Goal: Task Accomplishment & Management: Manage account settings

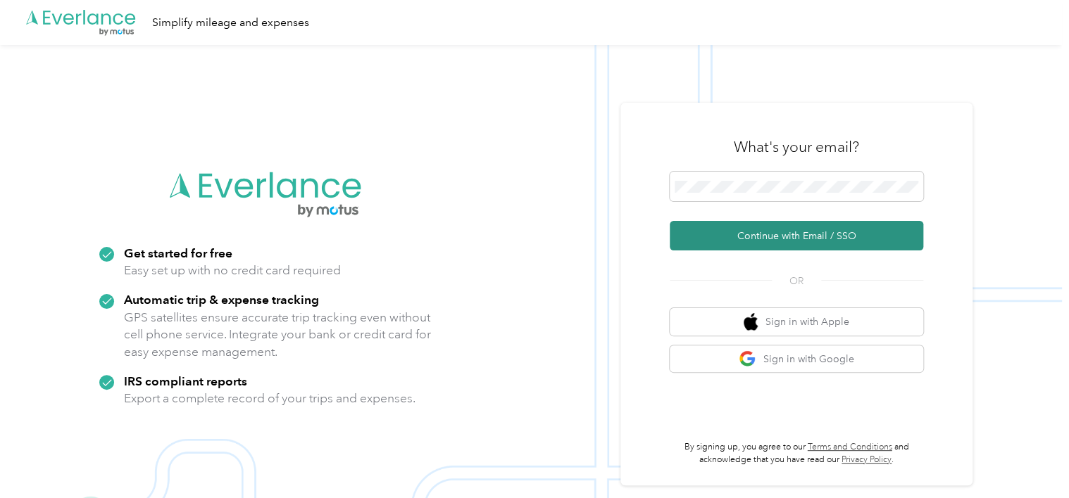
click at [755, 228] on button "Continue with Email / SSO" at bounding box center [795, 236] width 253 height 30
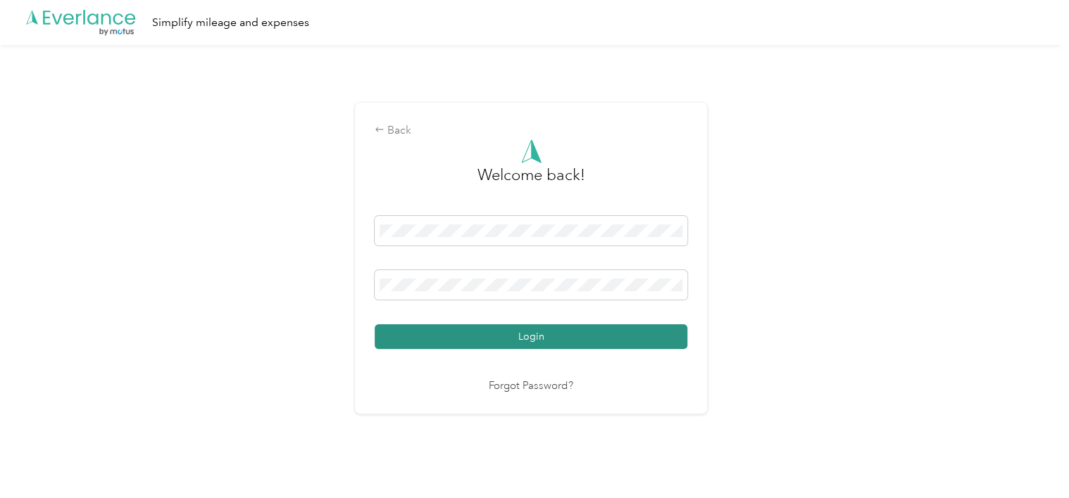
click at [482, 338] on button "Login" at bounding box center [531, 337] width 313 height 25
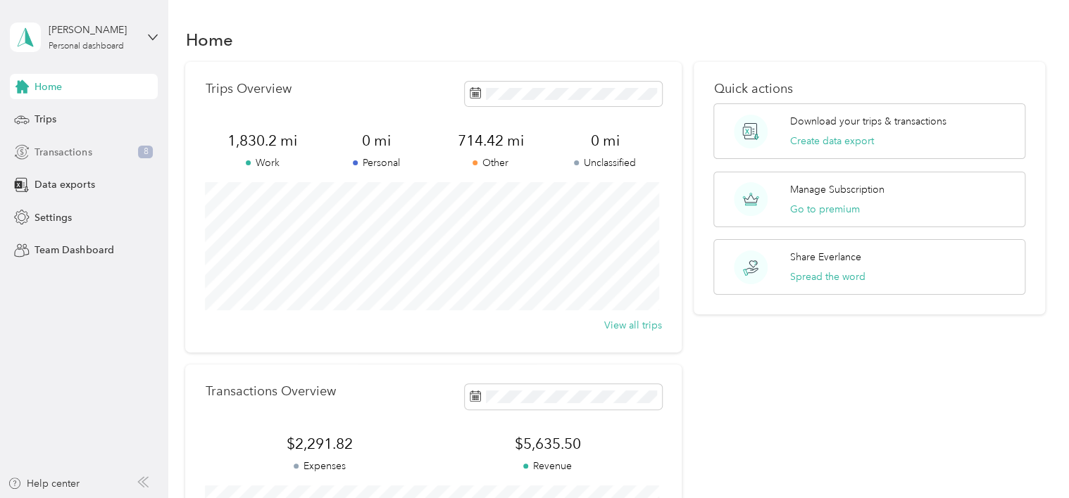
click at [73, 150] on span "Transactions" at bounding box center [62, 152] width 57 height 15
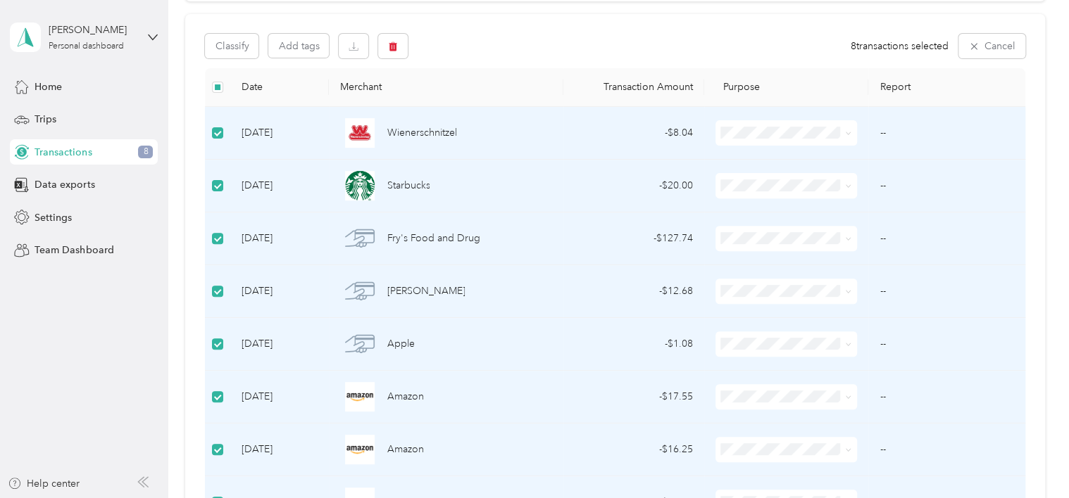
scroll to position [141, 0]
click at [391, 42] on icon "button" at bounding box center [393, 47] width 10 height 10
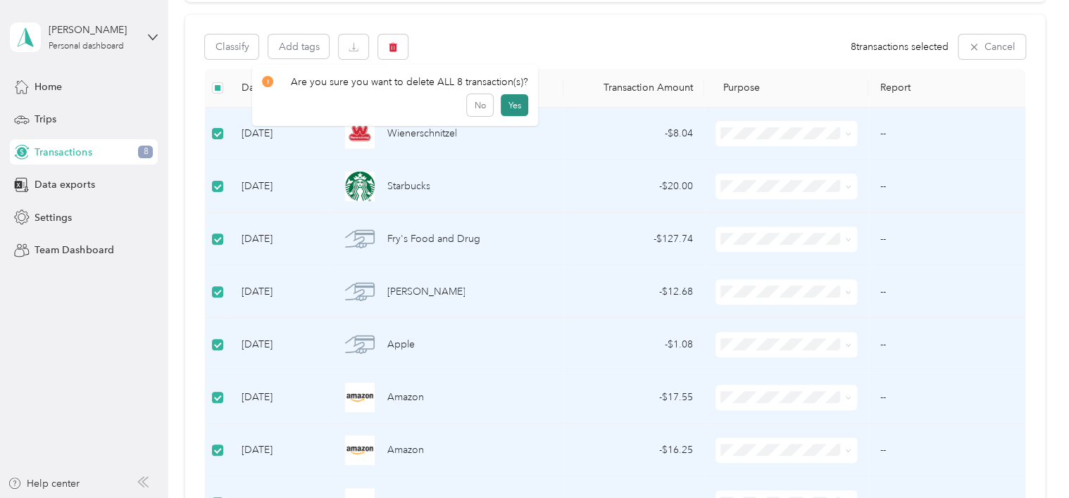
click at [511, 101] on button "Yes" at bounding box center [514, 105] width 27 height 23
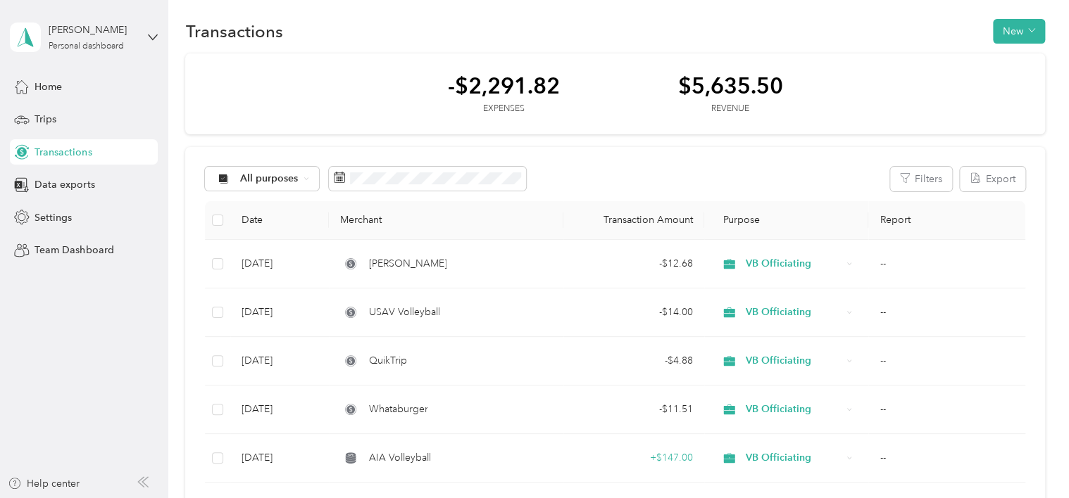
scroll to position [0, 0]
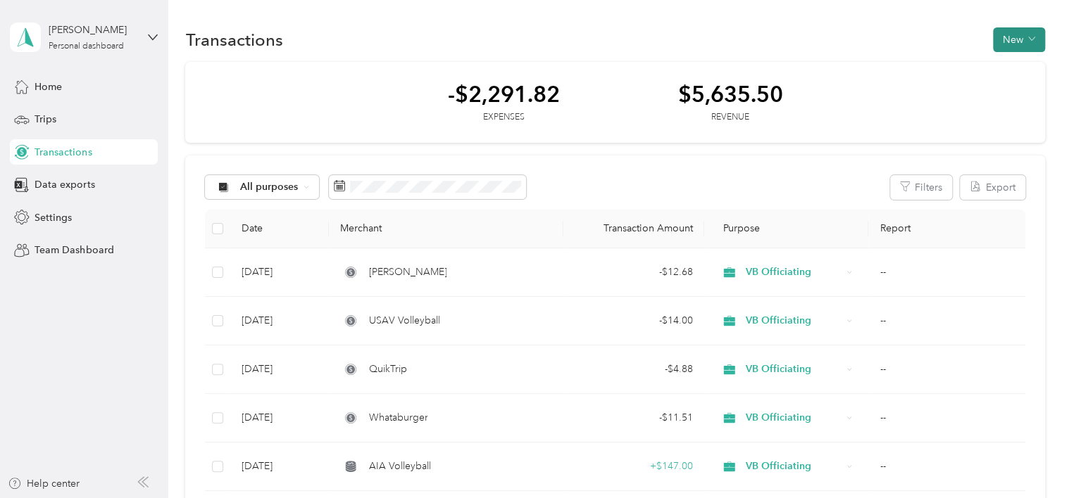
click at [1021, 37] on button "New" at bounding box center [1019, 39] width 52 height 25
click at [1008, 91] on span "Revenue" at bounding box center [1011, 90] width 39 height 15
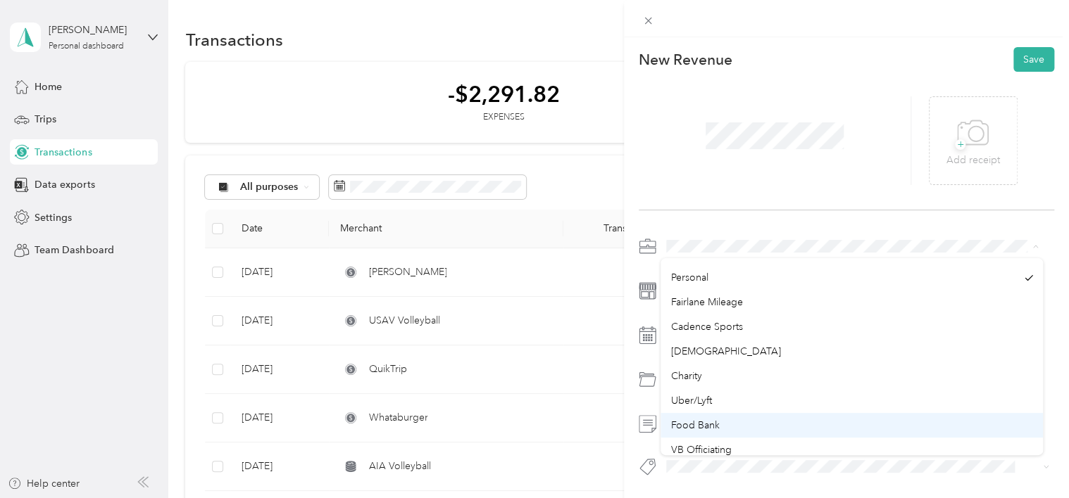
scroll to position [46, 0]
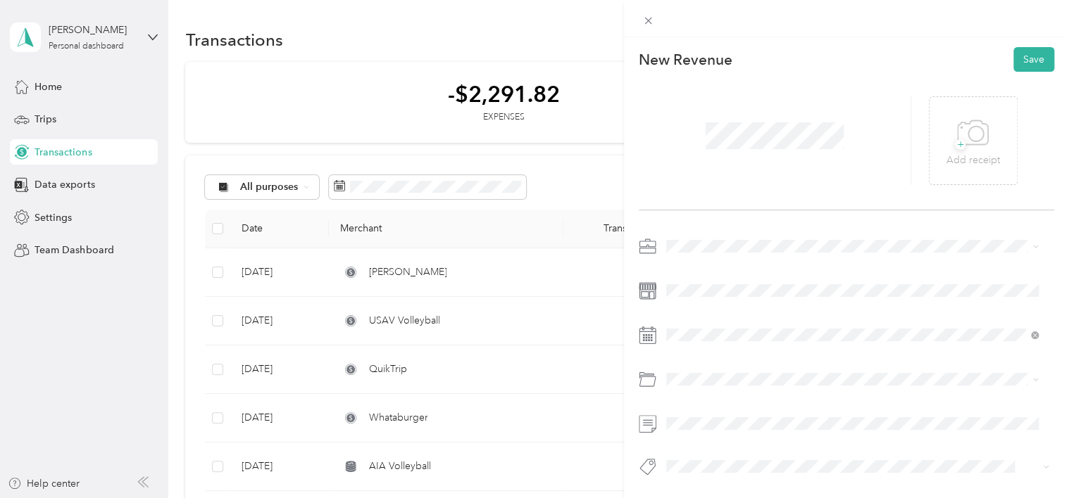
click at [693, 418] on span "VB Officiating" at bounding box center [700, 416] width 61 height 12
click at [1019, 54] on button "Save" at bounding box center [1033, 59] width 41 height 25
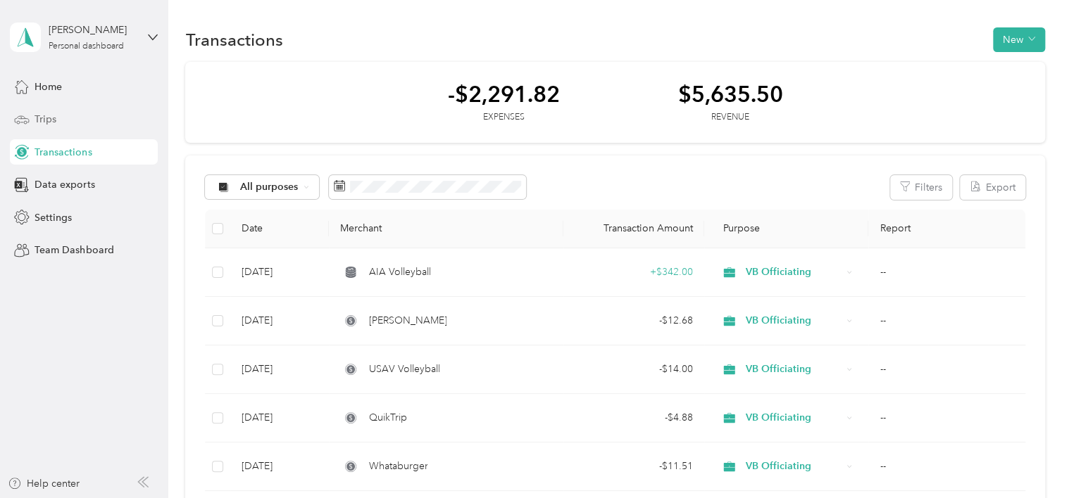
click at [54, 121] on span "Trips" at bounding box center [45, 119] width 22 height 15
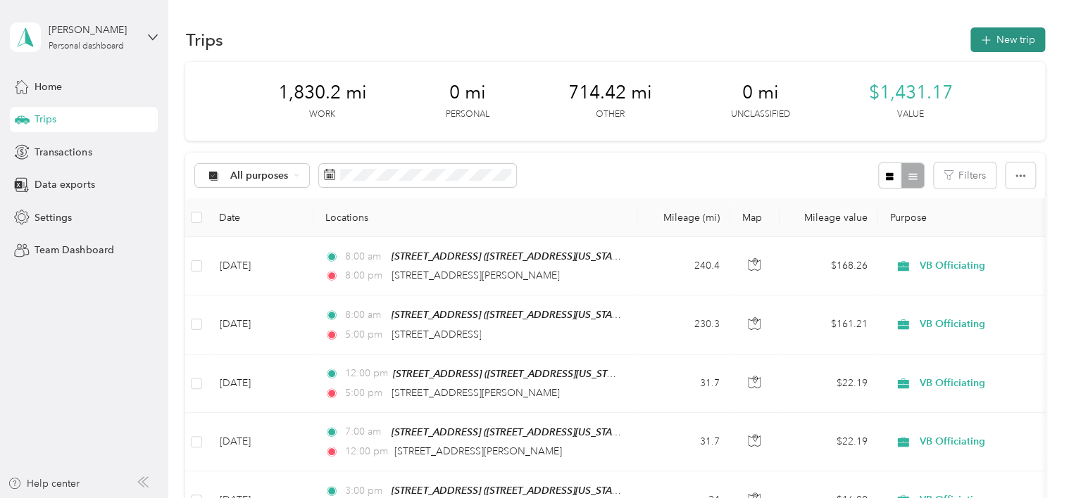
click at [984, 38] on icon "button" at bounding box center [985, 40] width 16 height 16
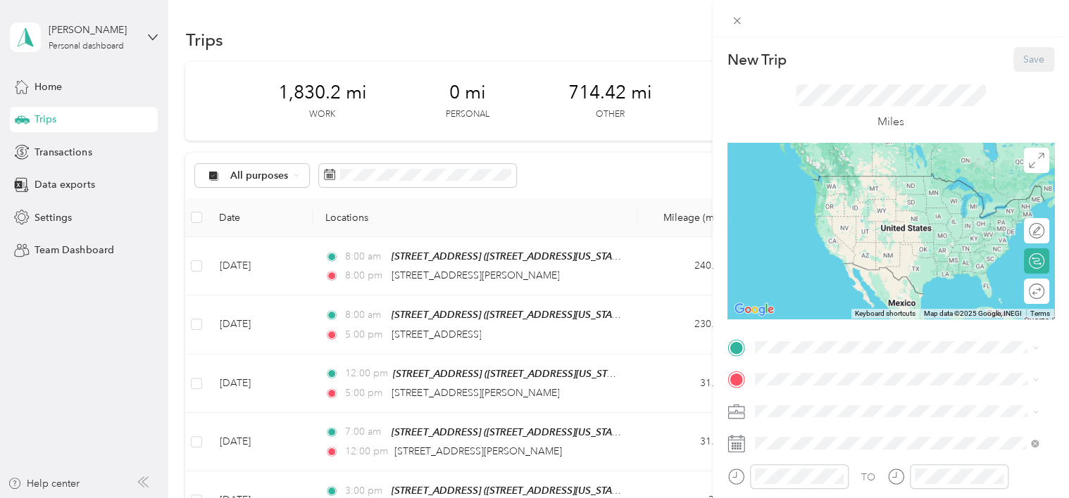
click at [812, 247] on span "6325 East Calle Osito, 85710, Tucson, Arizona, United States" at bounding box center [851, 241] width 141 height 12
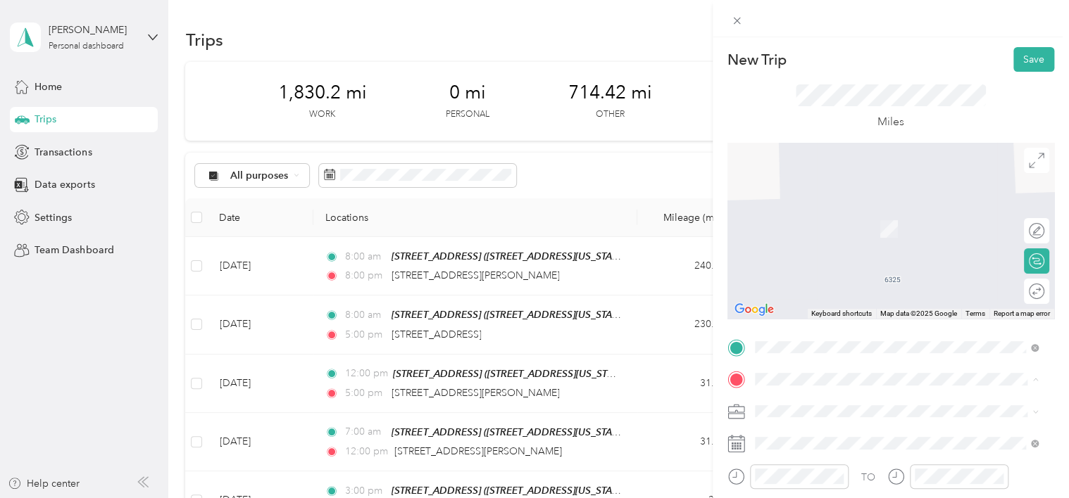
click at [743, 115] on div "Miles" at bounding box center [890, 107] width 327 height 71
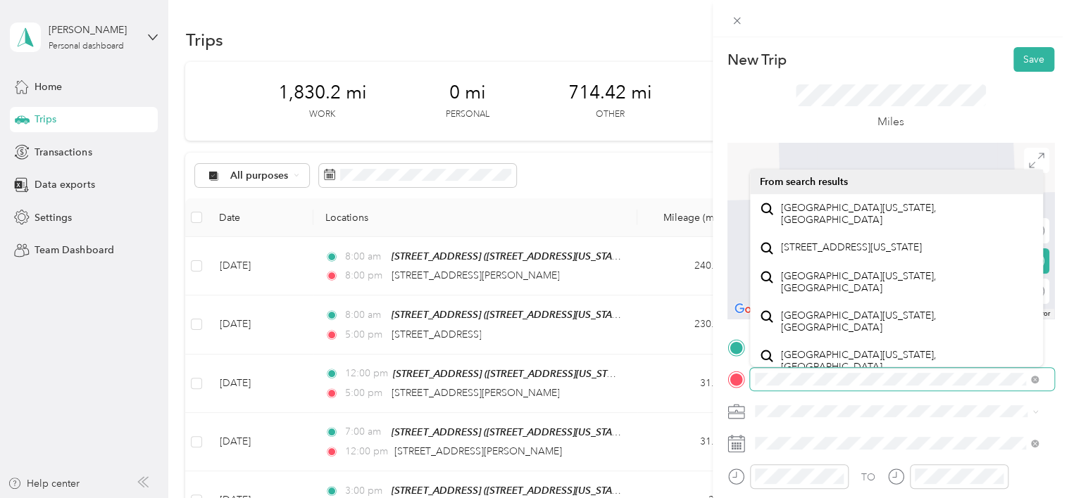
click at [741, 386] on div at bounding box center [890, 379] width 327 height 23
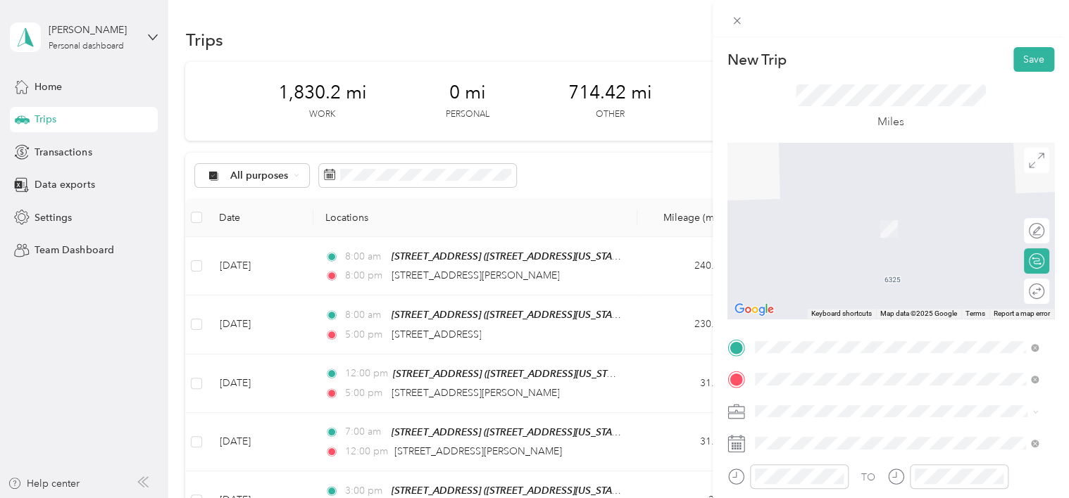
click at [657, 337] on div "New Trip Save This trip cannot be edited because it is either under review, app…" at bounding box center [534, 249] width 1069 height 498
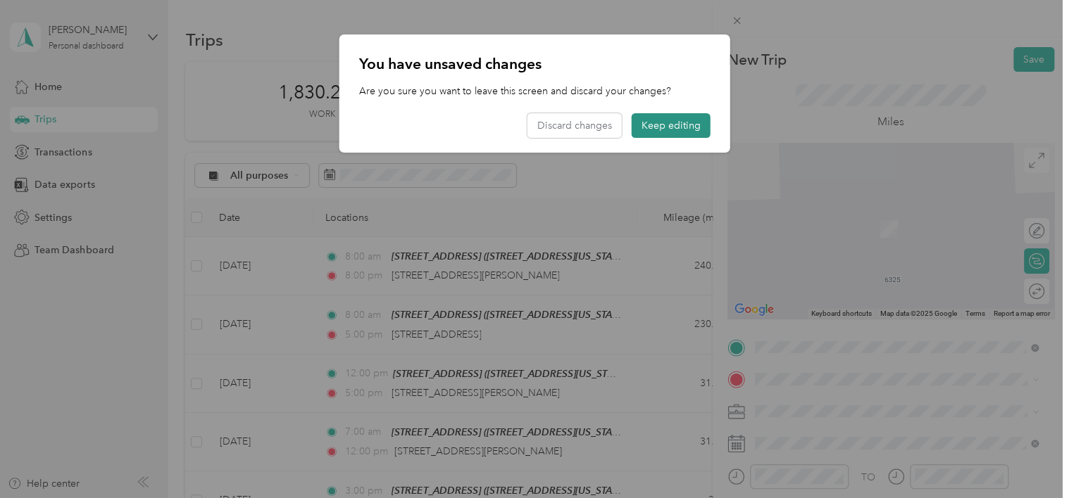
click at [662, 125] on button "Keep editing" at bounding box center [670, 125] width 79 height 25
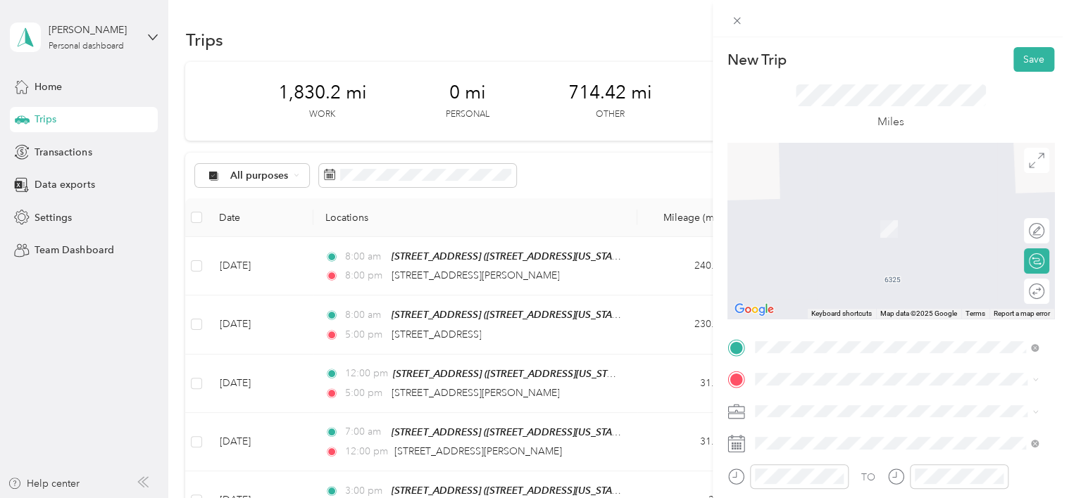
click at [578, 243] on div "New Trip Save This trip cannot be edited because it is either under review, app…" at bounding box center [534, 249] width 1069 height 498
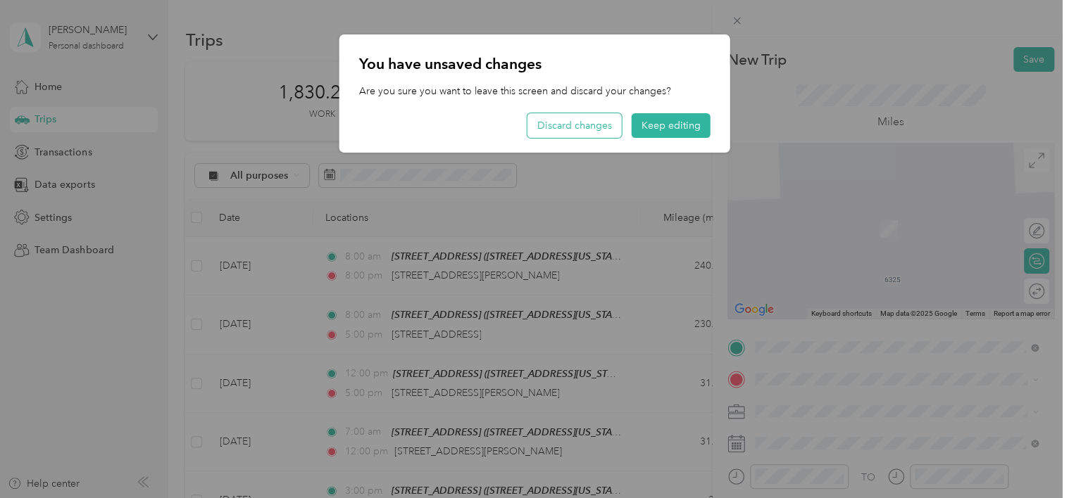
click at [586, 127] on button "Discard changes" at bounding box center [574, 125] width 94 height 25
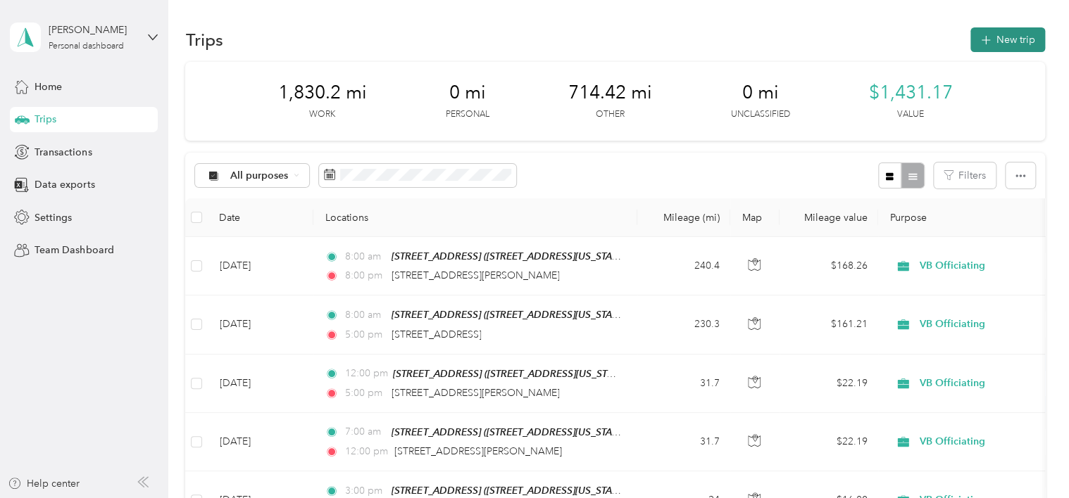
click at [988, 39] on icon "button" at bounding box center [985, 40] width 16 height 16
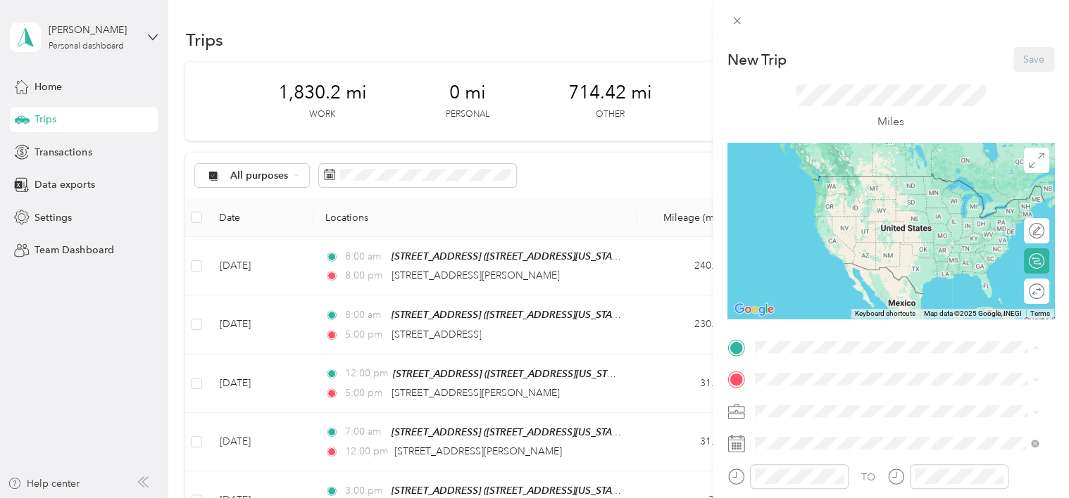
click at [805, 232] on strong "6325 East Calle Osito, Tucson" at bounding box center [828, 225] width 94 height 13
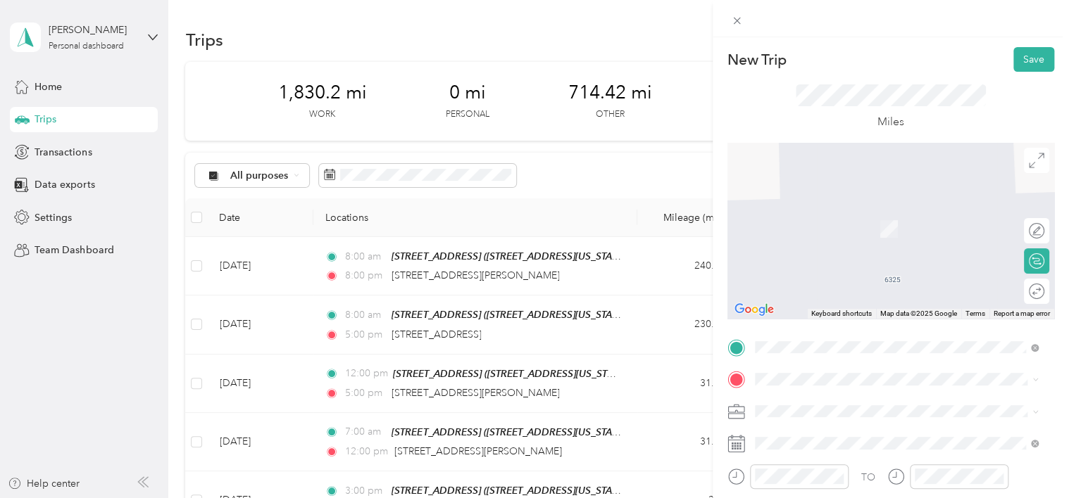
click at [856, 213] on span "2404 East River Road Tucson, Arizona 85718, United States" at bounding box center [851, 207] width 141 height 13
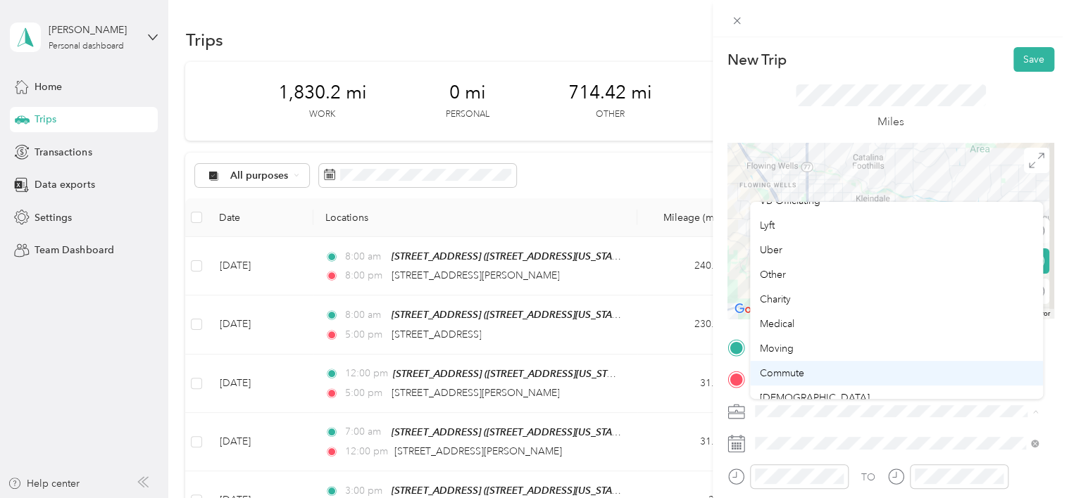
scroll to position [211, 0]
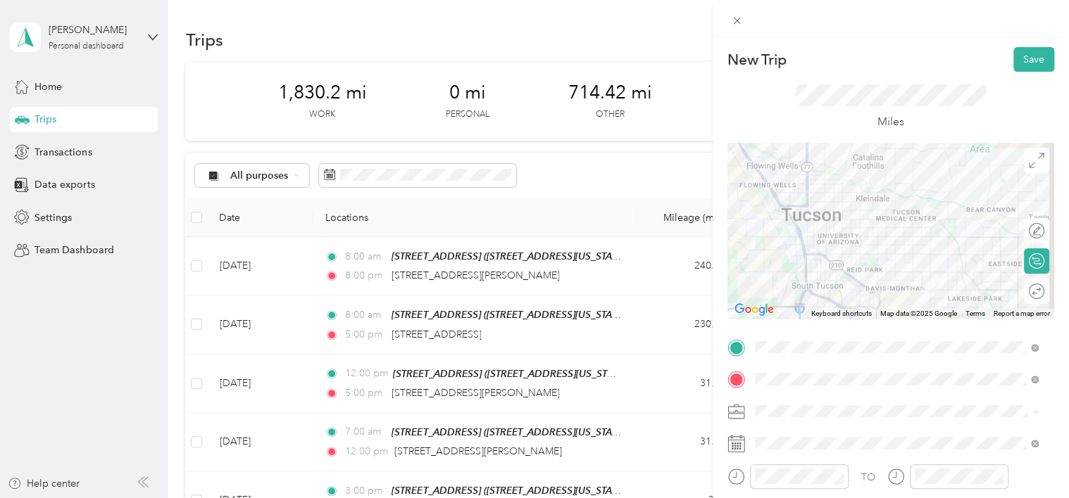
click at [786, 324] on span "Medical" at bounding box center [777, 321] width 34 height 12
click at [735, 448] on icon at bounding box center [736, 444] width 18 height 18
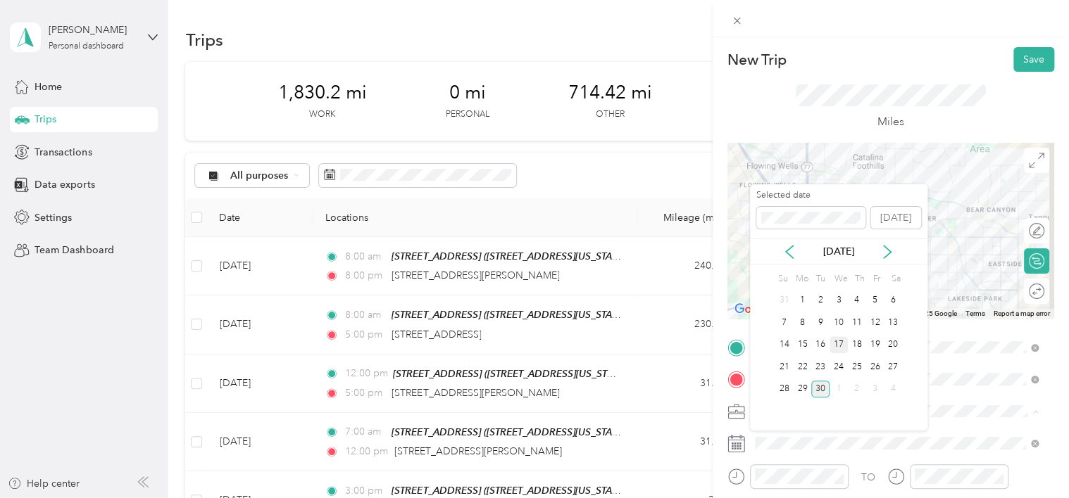
click at [835, 343] on div "17" at bounding box center [838, 346] width 18 height 18
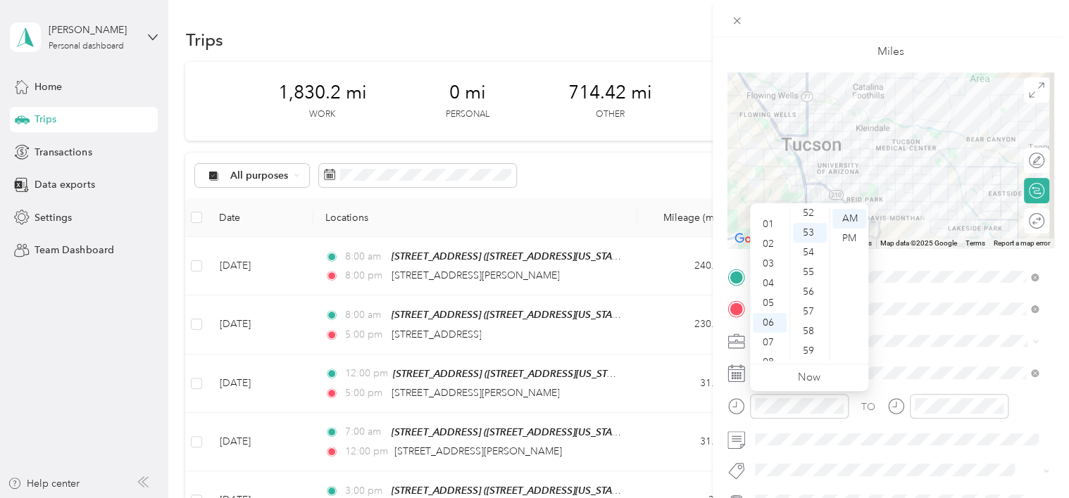
scroll to position [0, 0]
click at [772, 220] on div "12" at bounding box center [770, 219] width 34 height 20
drag, startPoint x: 812, startPoint y: 290, endPoint x: 833, endPoint y: 264, distance: 33.1
click at [813, 287] on div "15" at bounding box center [810, 290] width 34 height 20
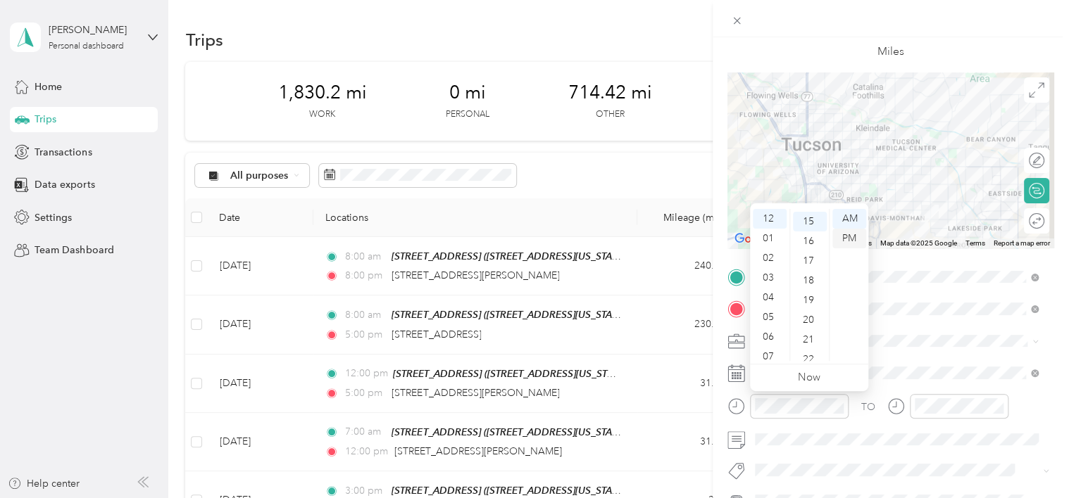
scroll to position [296, 0]
click at [856, 237] on div "PM" at bounding box center [849, 239] width 34 height 20
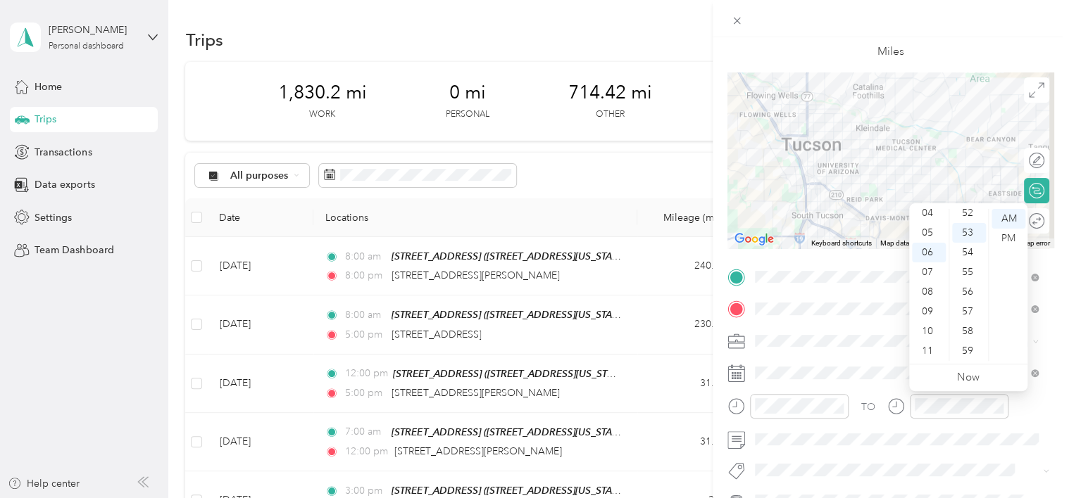
scroll to position [0, 0]
click at [926, 239] on div "01" at bounding box center [929, 239] width 34 height 20
click at [967, 308] on div "15" at bounding box center [969, 309] width 34 height 20
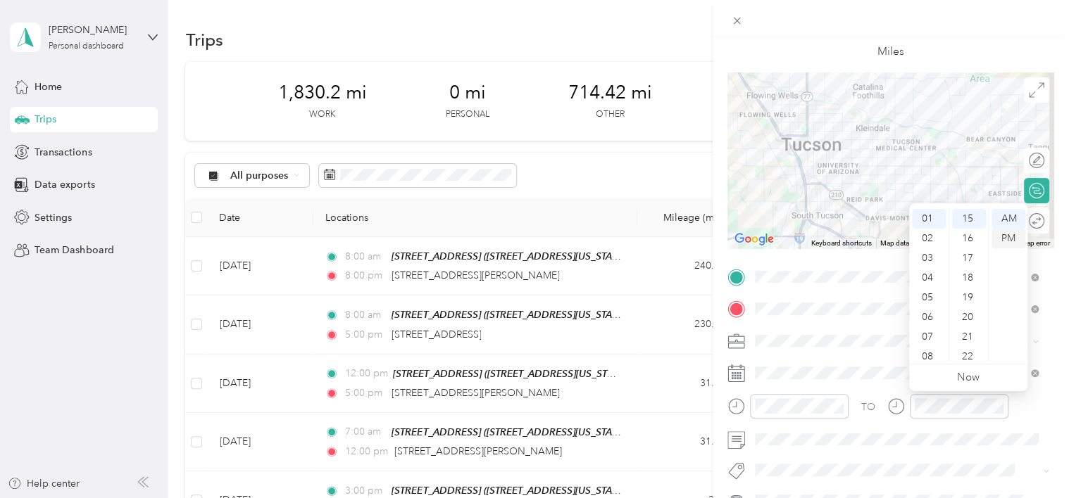
click at [1005, 237] on div "PM" at bounding box center [1008, 239] width 34 height 20
click at [786, 432] on span at bounding box center [902, 440] width 304 height 23
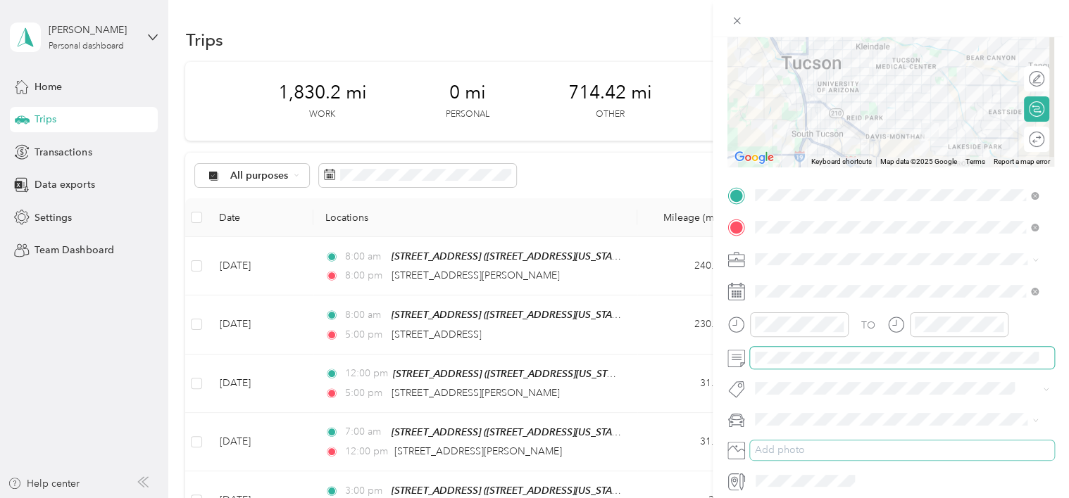
scroll to position [164, 0]
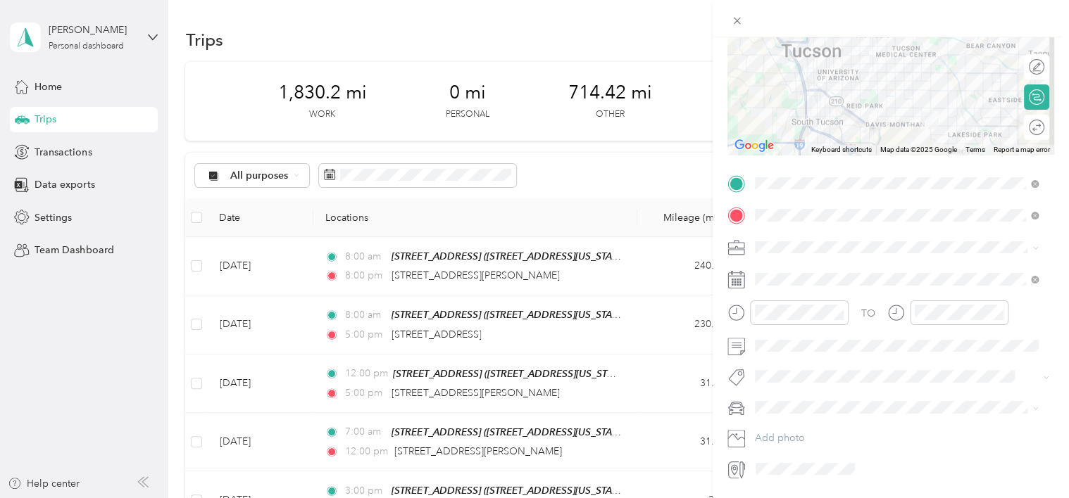
click at [795, 460] on li "Kia Sorento" at bounding box center [897, 456] width 294 height 25
click at [1044, 129] on div "Round trip" at bounding box center [1044, 127] width 0 height 15
click at [1026, 127] on div at bounding box center [1029, 127] width 30 height 15
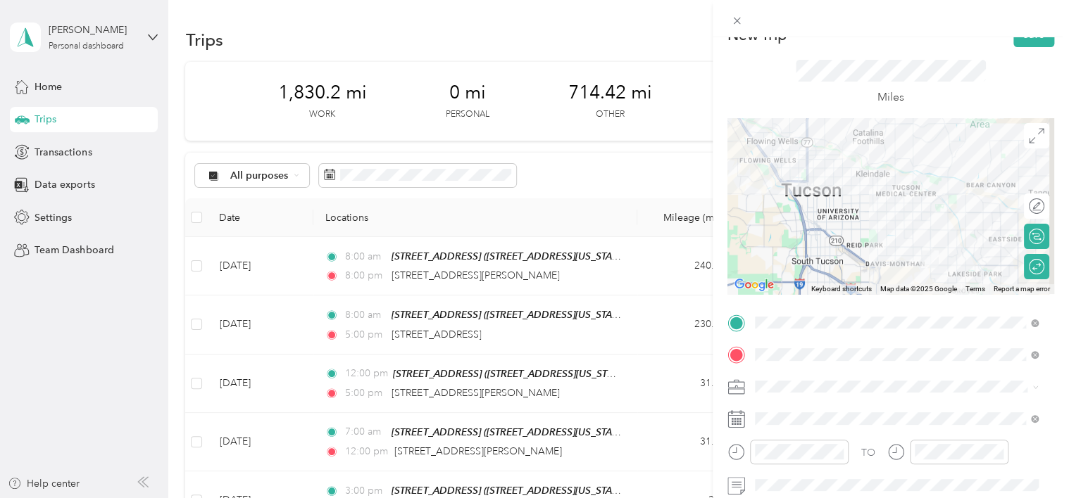
scroll to position [0, 0]
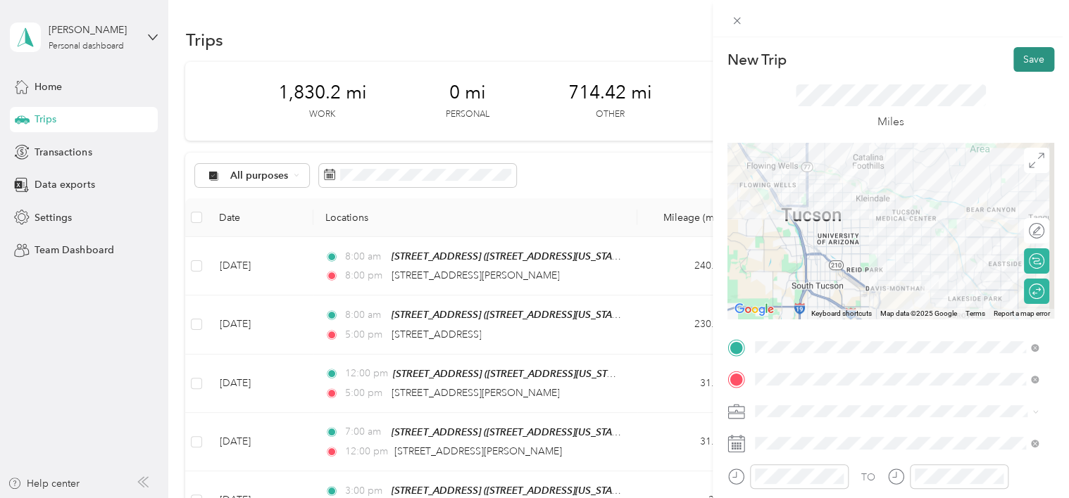
click at [1021, 60] on button "Save" at bounding box center [1033, 59] width 41 height 25
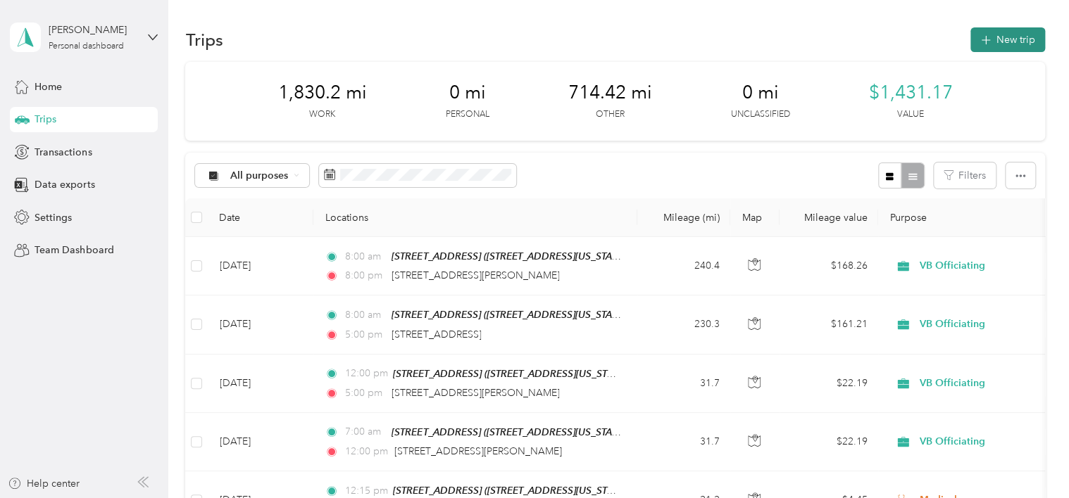
click at [1000, 37] on button "New trip" at bounding box center [1007, 39] width 75 height 25
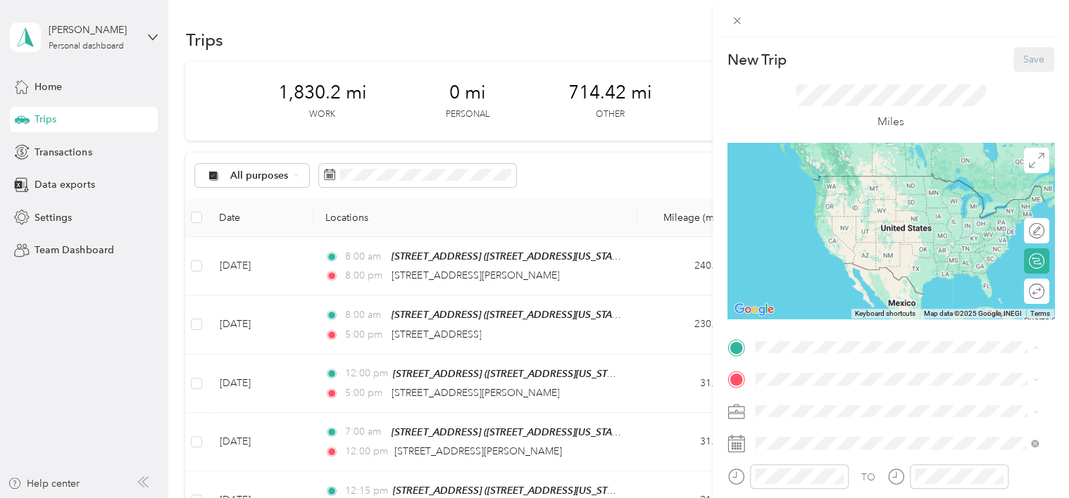
click at [822, 246] on div "6325 East Calle Osito, Tucson 6325 East Calle Osito, 85710, Tucson, Arizona, Un…" at bounding box center [851, 234] width 141 height 30
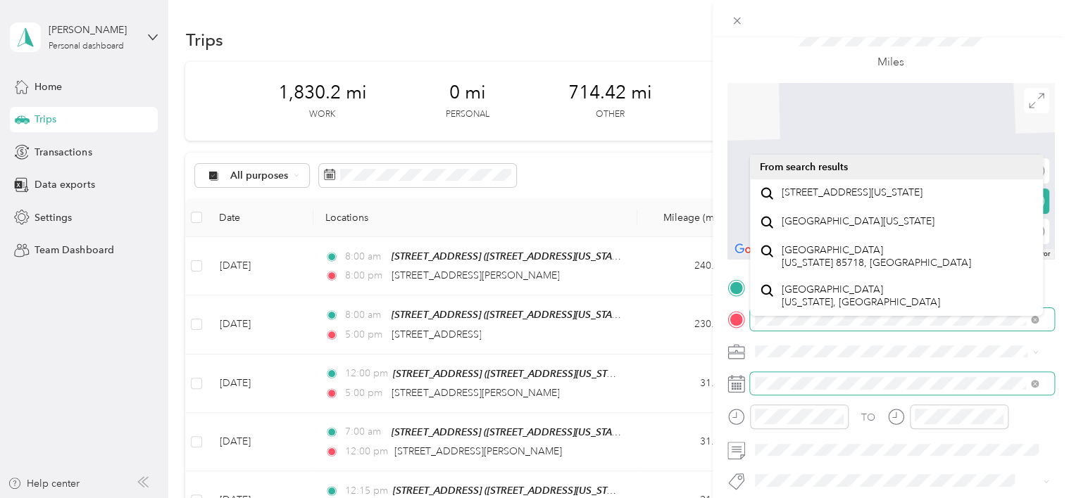
scroll to position [70, 0]
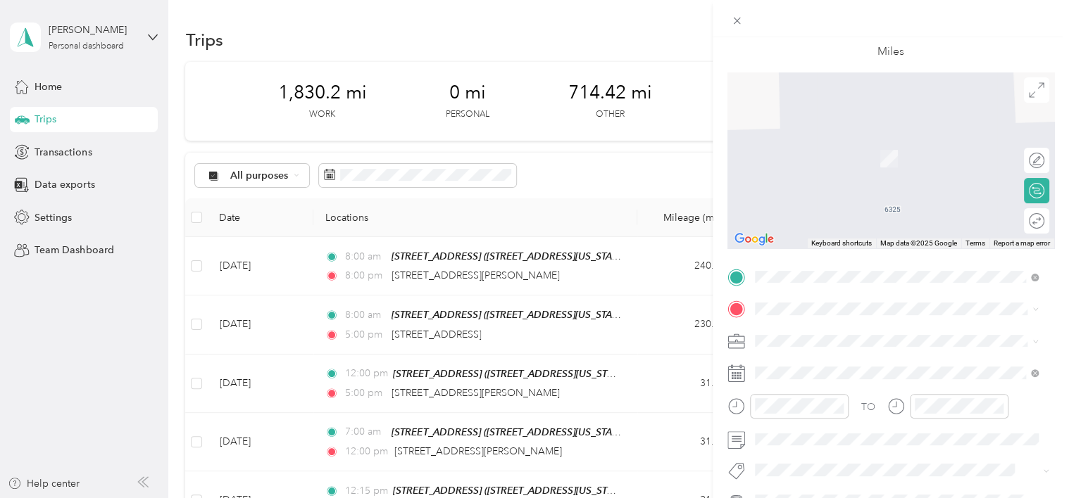
click at [780, 348] on span at bounding box center [902, 341] width 304 height 23
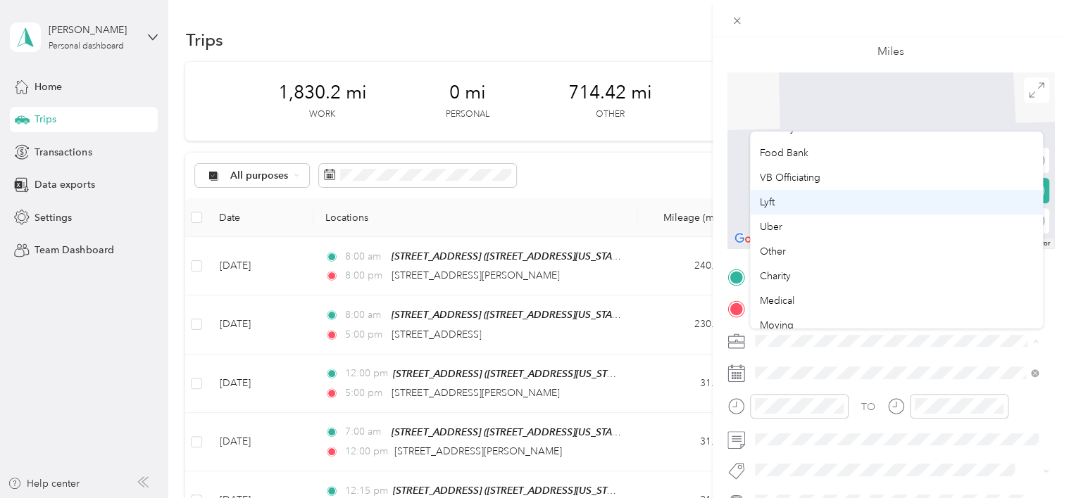
scroll to position [164, 0]
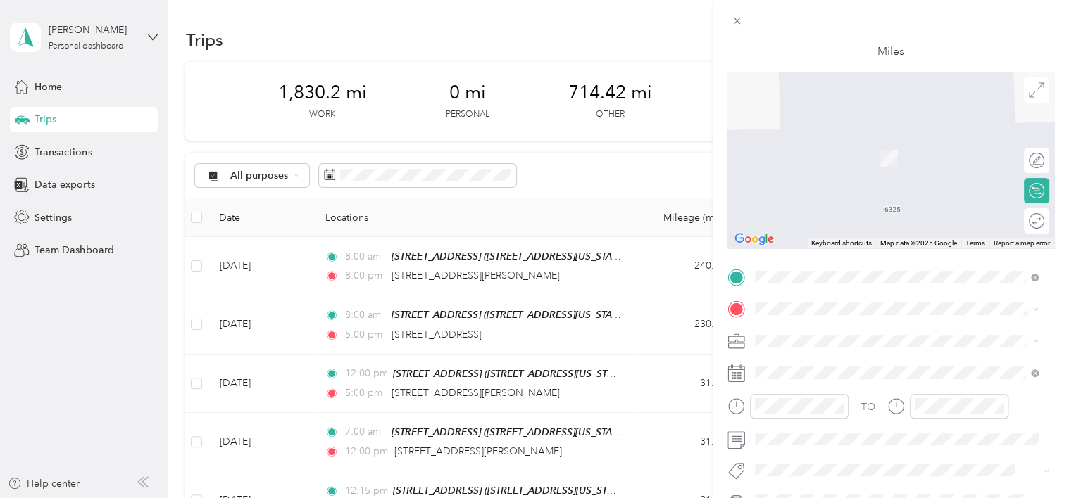
click at [776, 296] on span "Medical" at bounding box center [777, 300] width 34 height 12
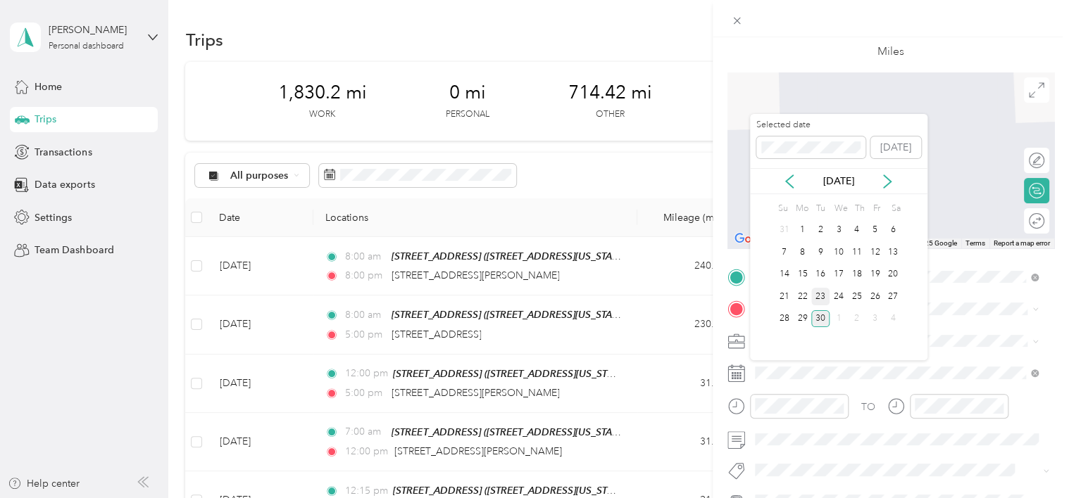
click at [825, 294] on div "23" at bounding box center [820, 297] width 18 height 18
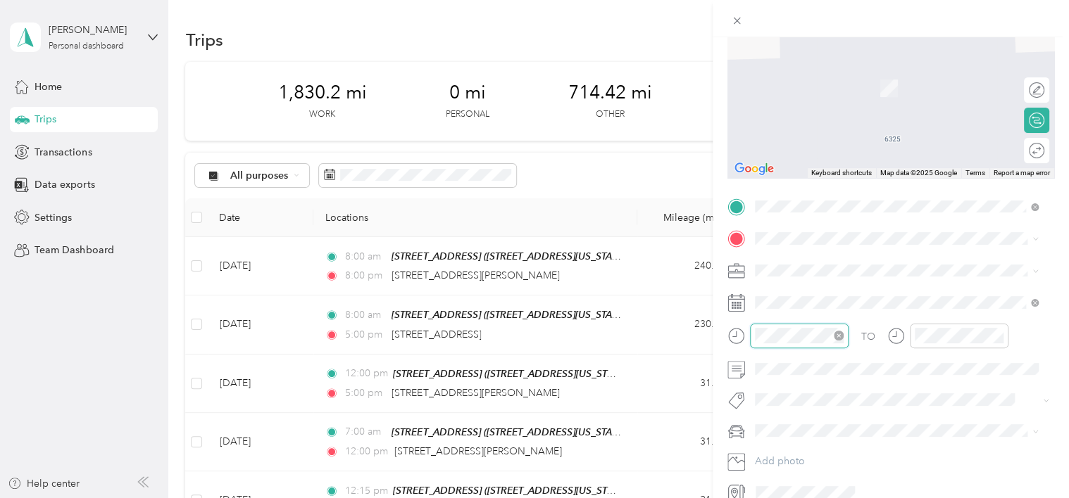
scroll to position [1031, 0]
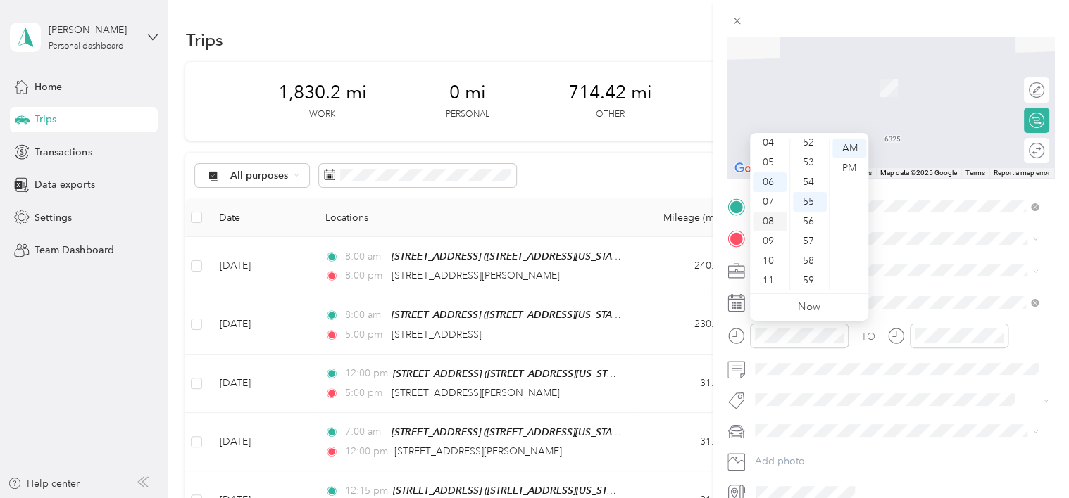
click at [769, 220] on div "08" at bounding box center [770, 222] width 34 height 20
drag, startPoint x: 808, startPoint y: 149, endPoint x: 881, endPoint y: 161, distance: 74.1
click at [809, 149] on div "00" at bounding box center [810, 149] width 34 height 20
click at [854, 149] on div "AM" at bounding box center [849, 149] width 34 height 20
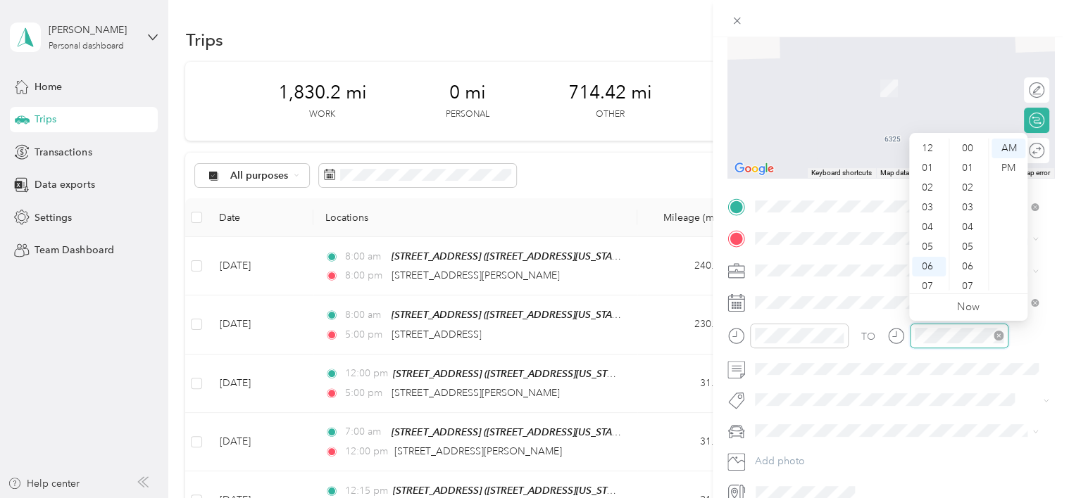
scroll to position [1031, 0]
click at [926, 241] on div "09" at bounding box center [929, 242] width 34 height 20
click at [963, 144] on div "00" at bounding box center [969, 149] width 34 height 20
click at [1005, 149] on div "AM" at bounding box center [1008, 149] width 34 height 20
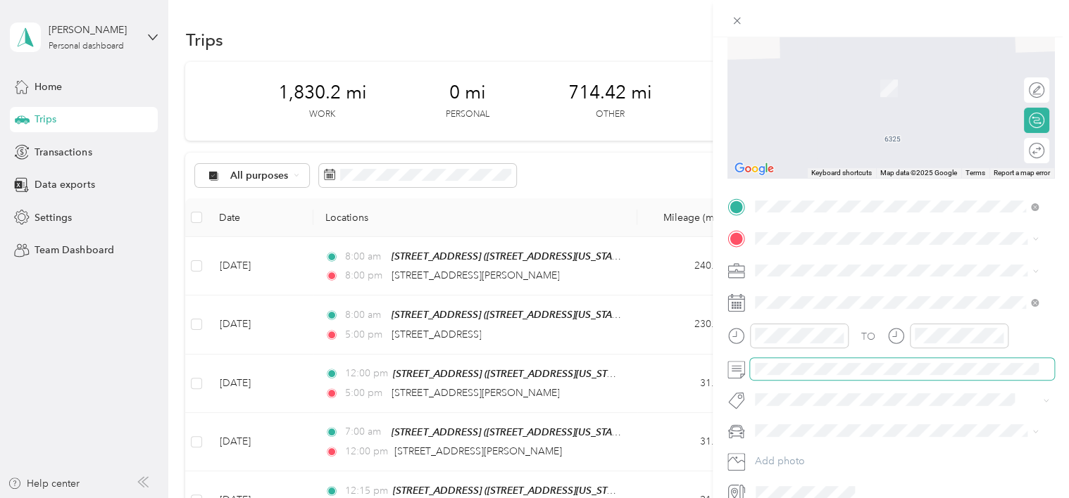
click at [727, 372] on div at bounding box center [890, 369] width 327 height 23
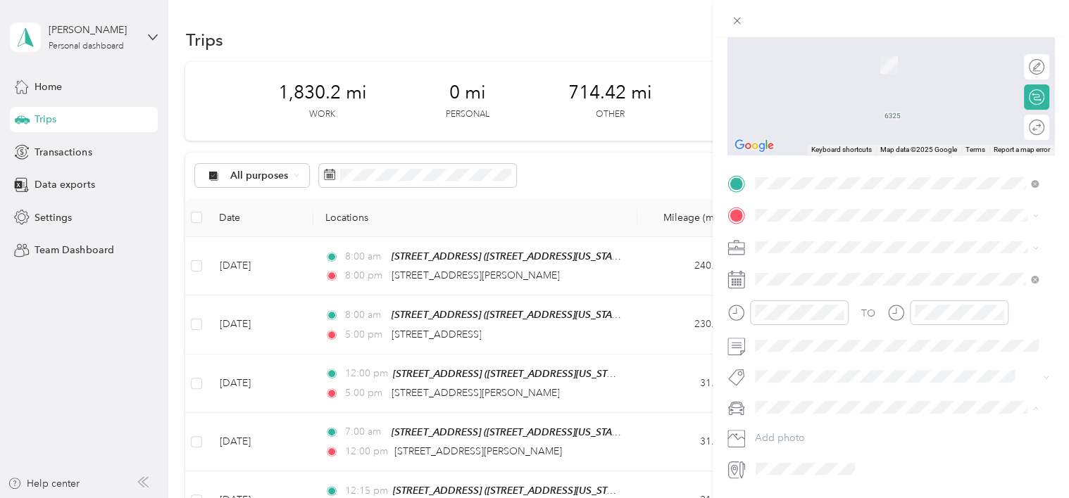
click at [784, 477] on span "Kia Soul" at bounding box center [778, 481] width 36 height 12
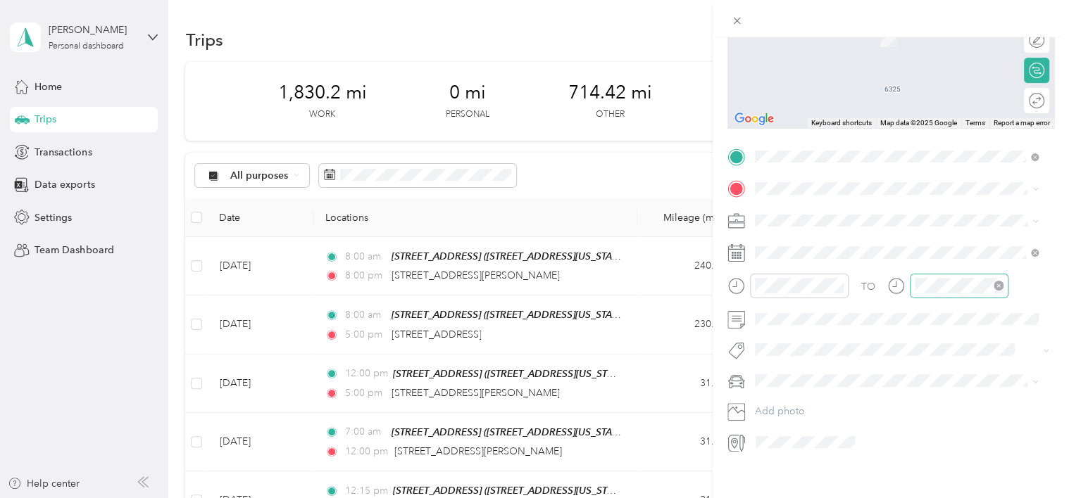
scroll to position [208, 0]
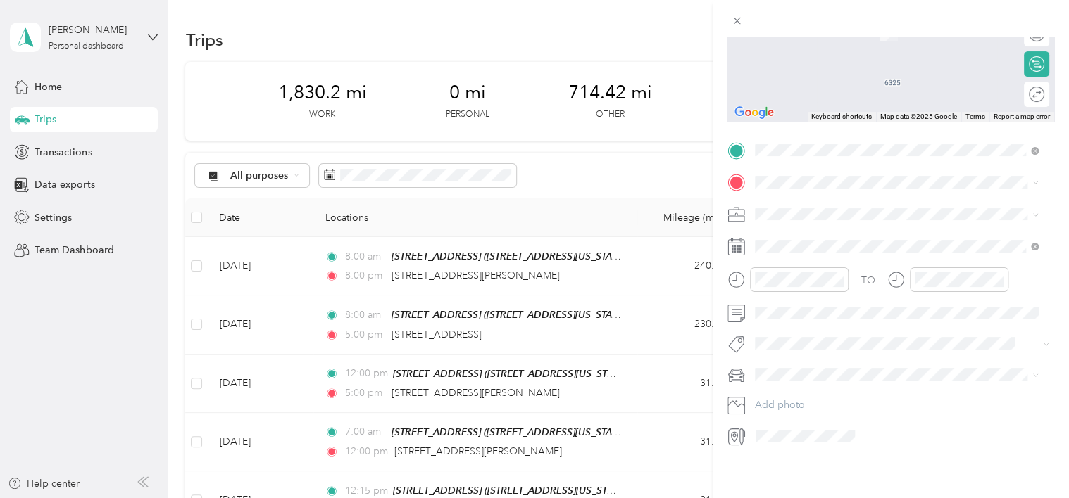
click at [1044, 87] on div "Round trip" at bounding box center [1044, 94] width 0 height 15
click at [1026, 87] on div "Round trip" at bounding box center [990, 94] width 108 height 15
click at [1025, 87] on div "Round trip" at bounding box center [990, 94] width 108 height 15
click at [826, 225] on span "2404 East River Road Tucson, Arizona 85718, United States" at bounding box center [851, 222] width 141 height 13
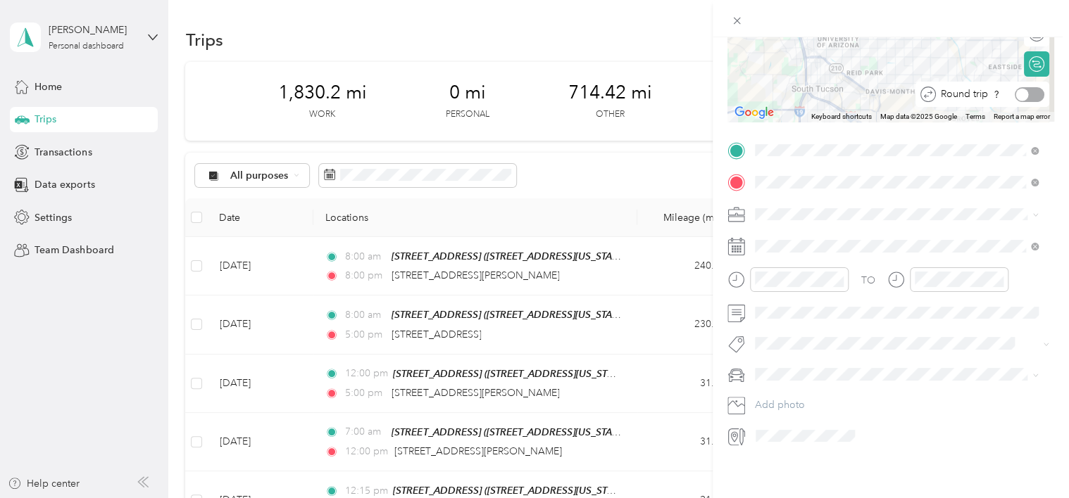
click at [1028, 87] on div at bounding box center [1029, 94] width 30 height 15
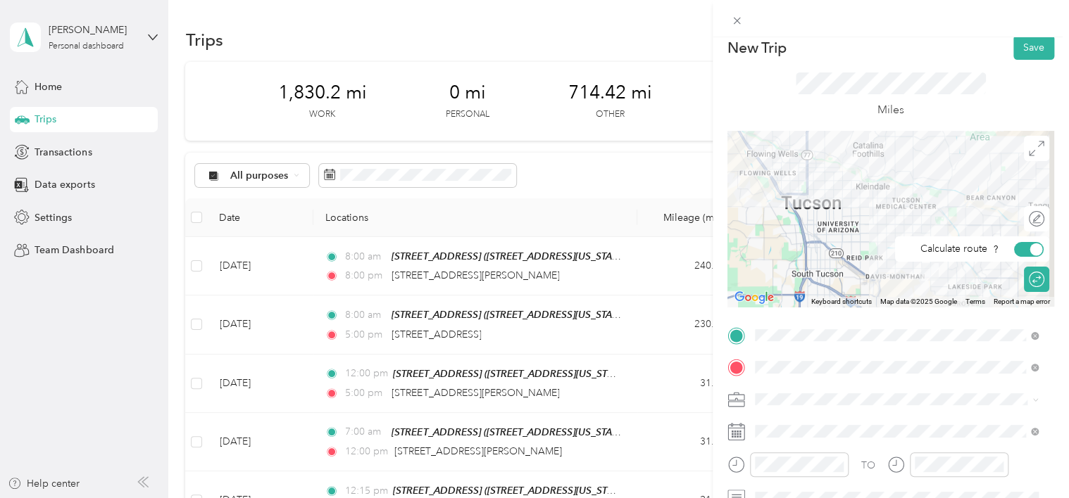
scroll to position [0, 0]
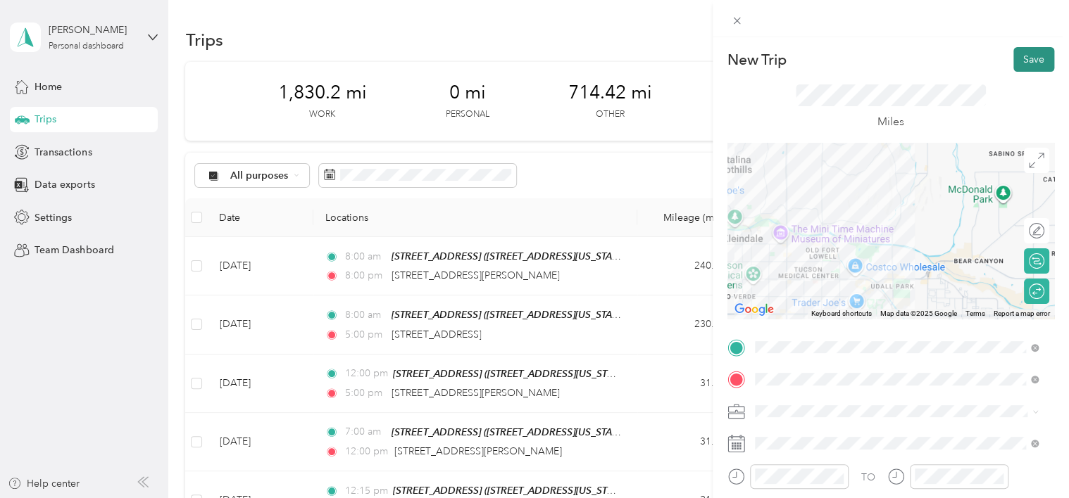
click at [1014, 58] on button "Save" at bounding box center [1033, 59] width 41 height 25
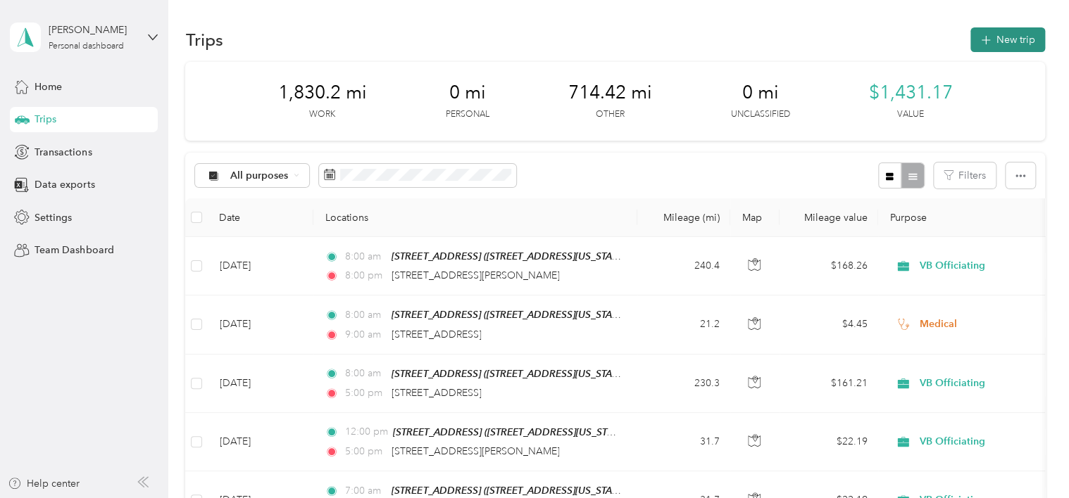
click at [981, 37] on icon "button" at bounding box center [985, 40] width 16 height 16
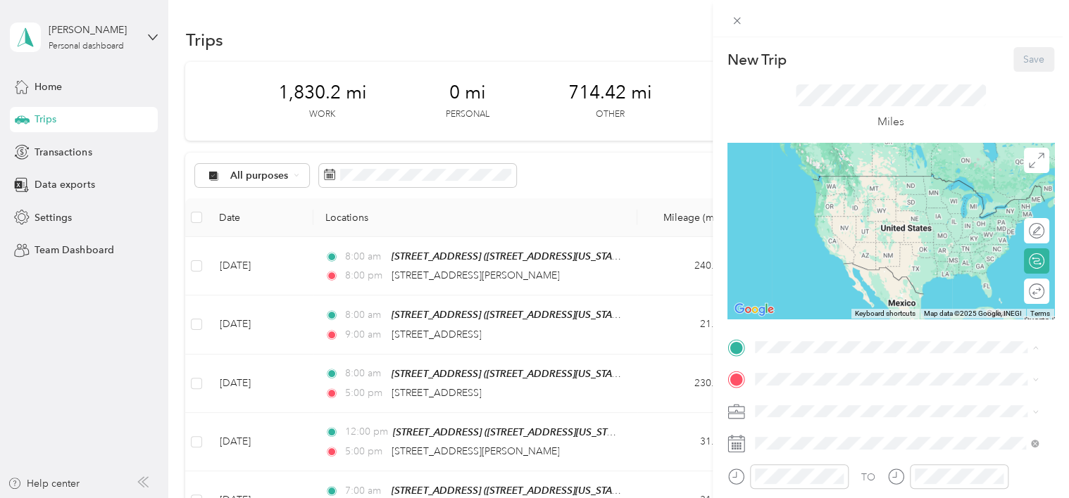
click at [811, 244] on div "6325 East Calle Osito, Tucson 6325 East Calle Osito, 85710, Tucson, Arizona, Un…" at bounding box center [851, 234] width 141 height 30
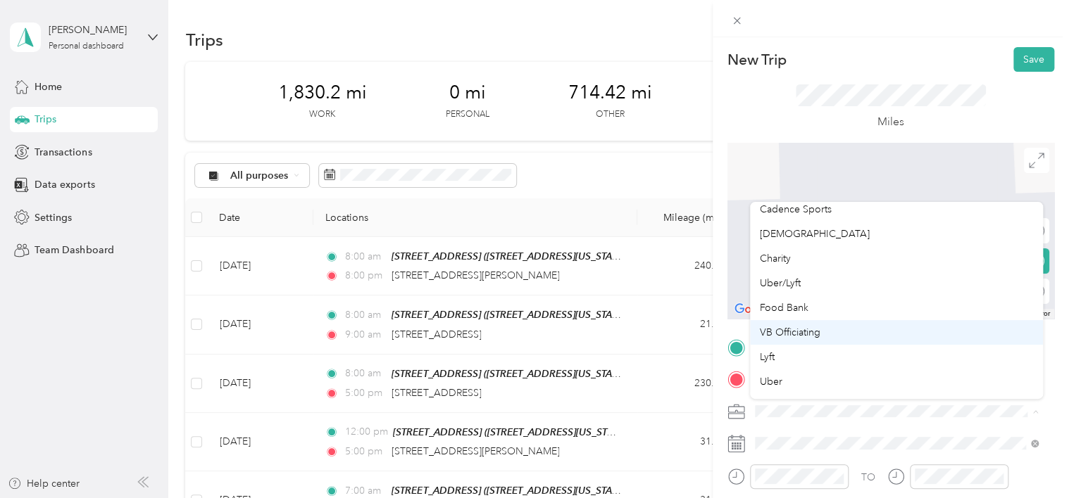
scroll to position [187, 0]
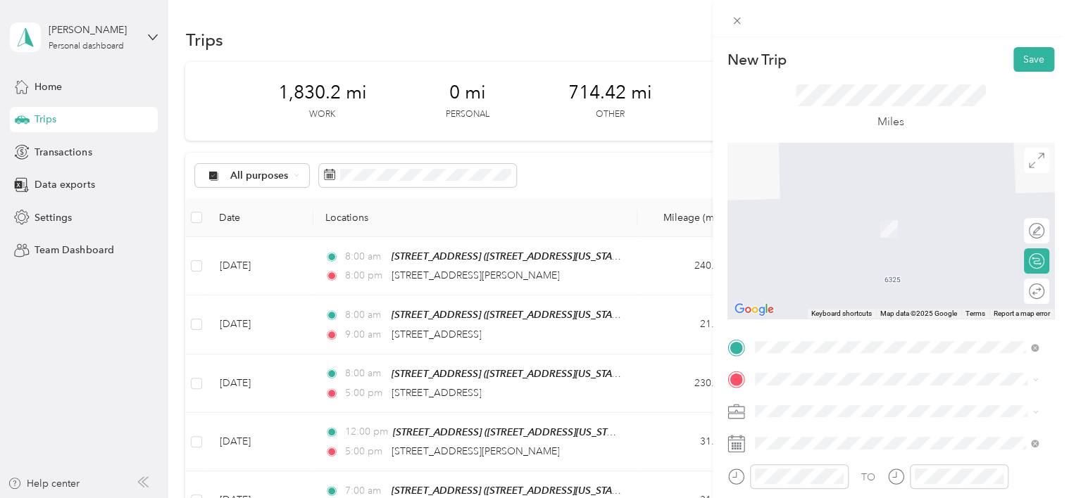
click at [784, 341] on span "Medical" at bounding box center [777, 347] width 34 height 12
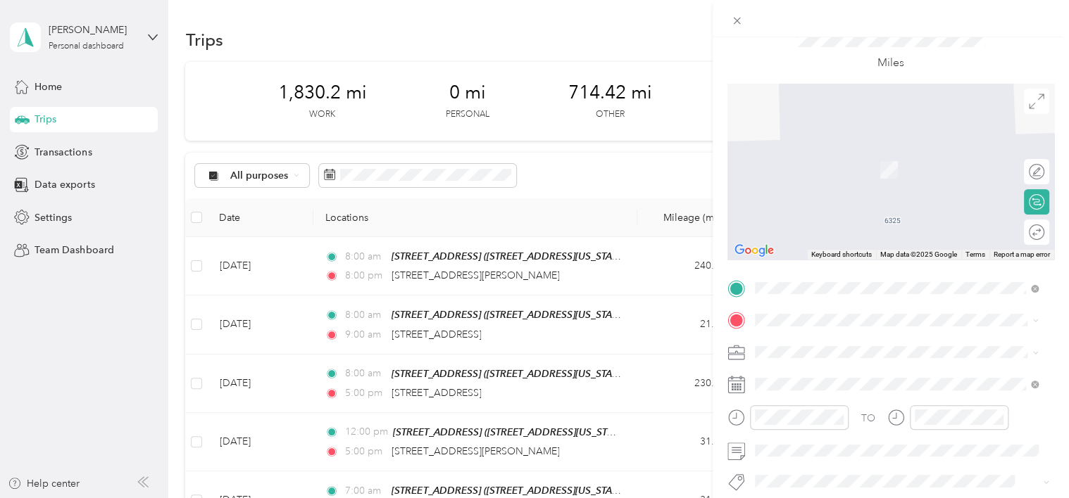
scroll to position [70, 0]
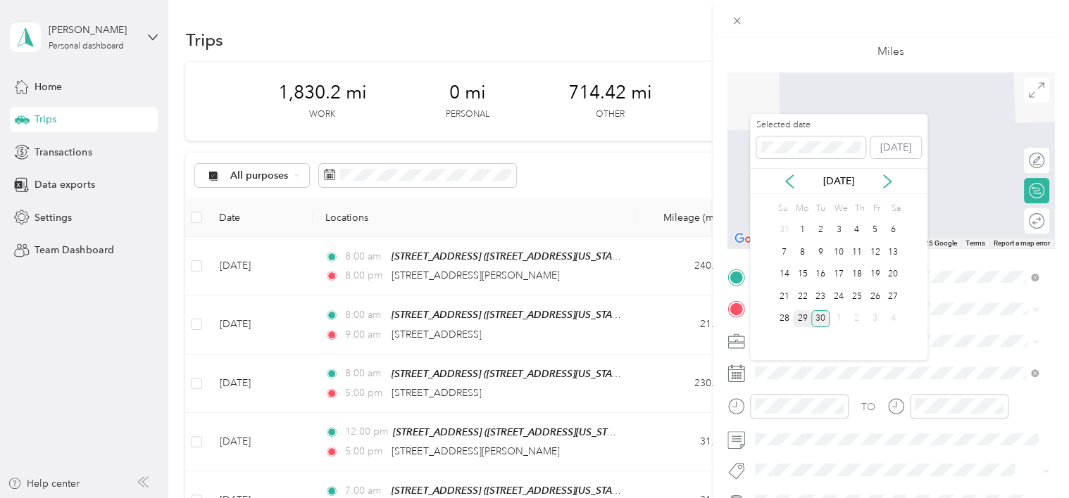
click at [803, 311] on div "29" at bounding box center [802, 319] width 18 height 18
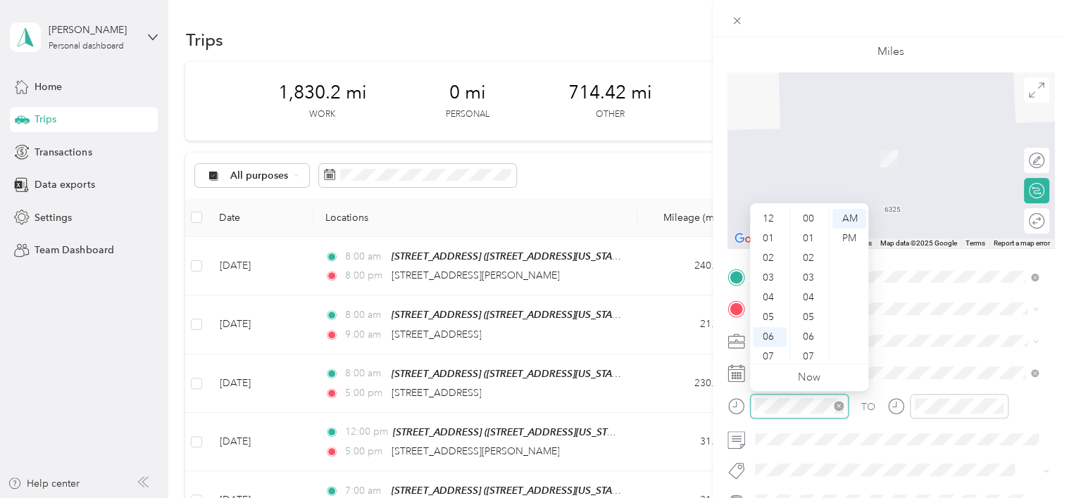
scroll to position [1031, 0]
click at [772, 324] on div "10" at bounding box center [770, 332] width 34 height 20
click at [807, 215] on div "00" at bounding box center [810, 219] width 34 height 20
click at [845, 220] on div "AM" at bounding box center [849, 219] width 34 height 20
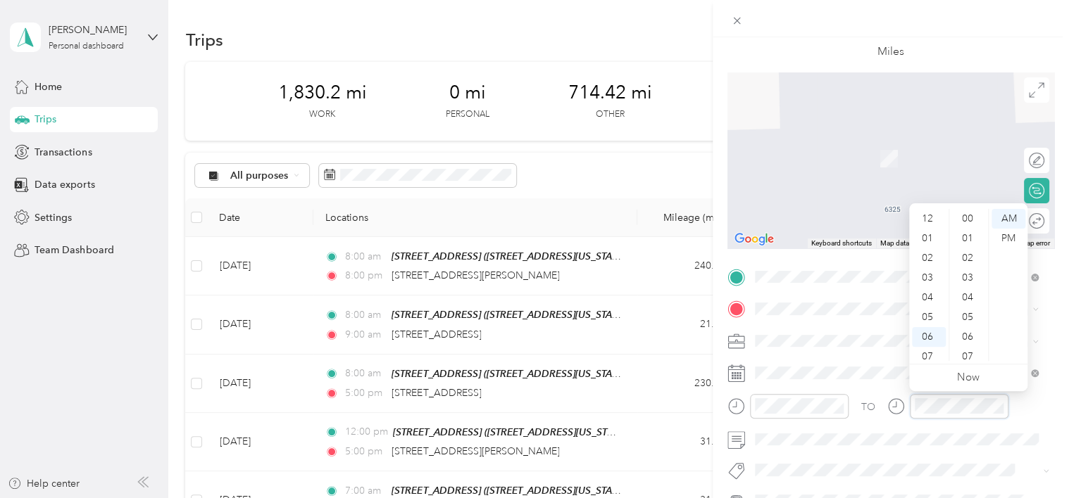
scroll to position [1031, 0]
click at [927, 344] on div "11" at bounding box center [929, 351] width 34 height 20
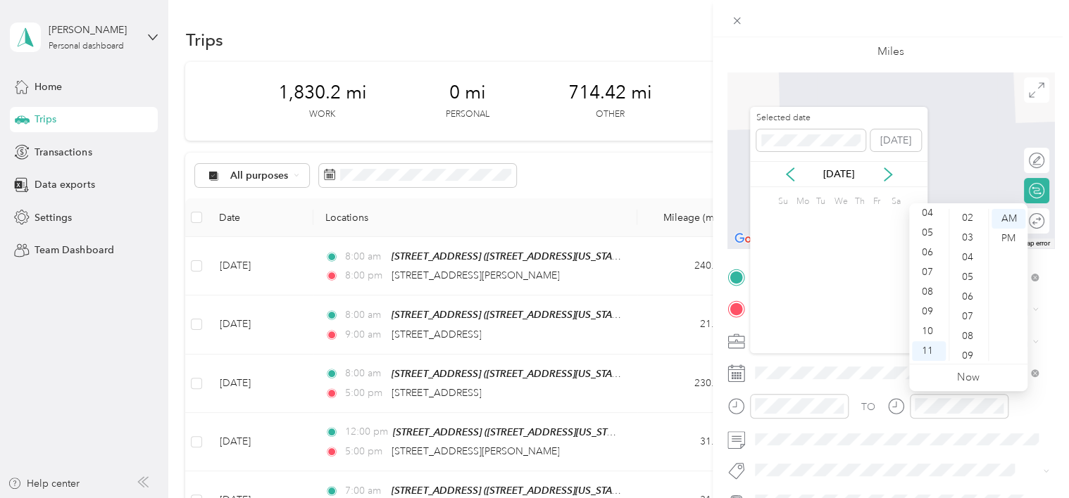
scroll to position [0, 0]
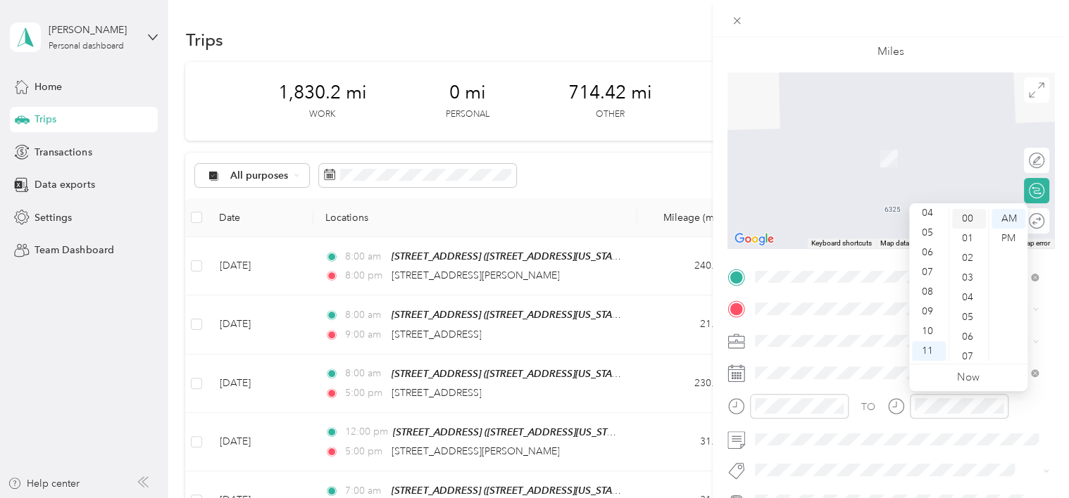
click at [968, 220] on div "00" at bounding box center [969, 219] width 34 height 20
click at [1004, 220] on div "AM" at bounding box center [1008, 219] width 34 height 20
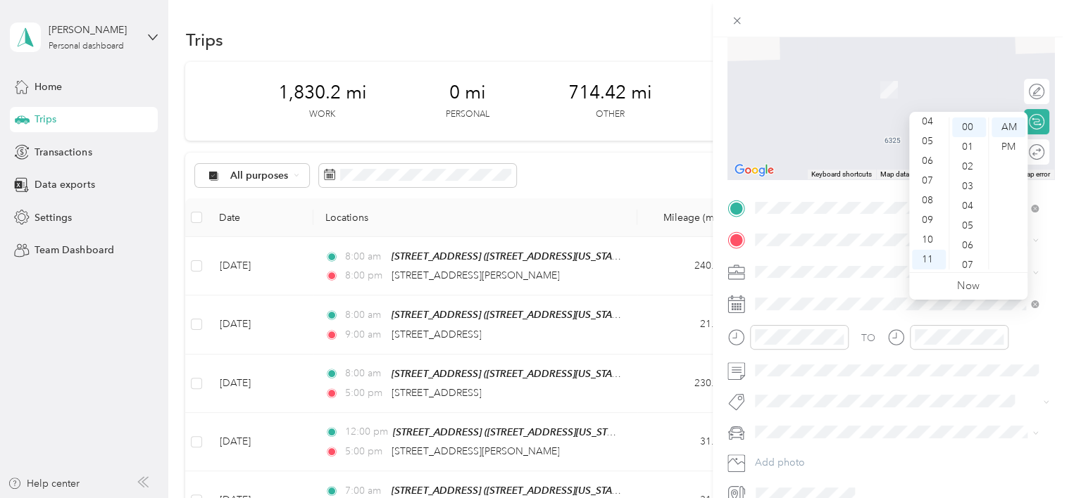
scroll to position [164, 0]
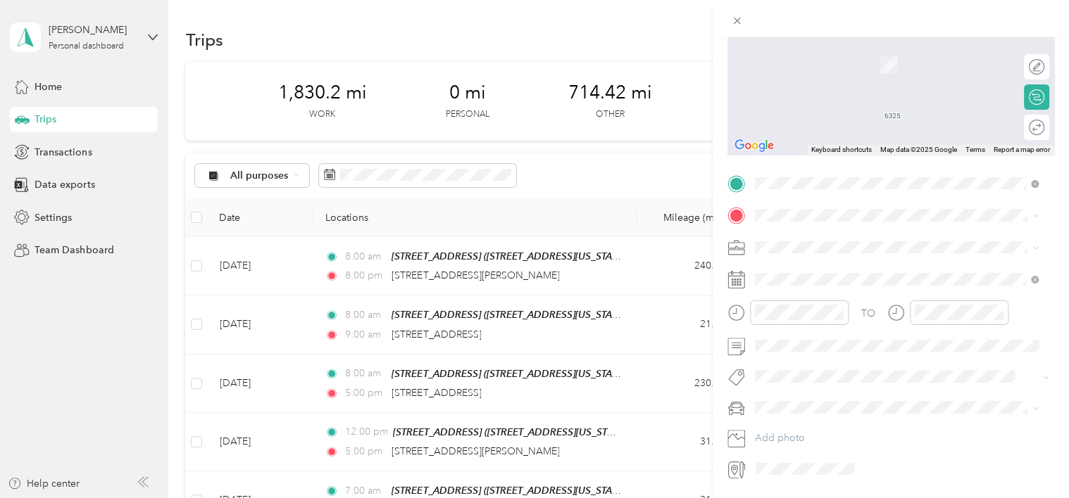
click at [779, 480] on span "Kia Soul" at bounding box center [778, 480] width 36 height 12
click at [1026, 130] on div "Round trip" at bounding box center [990, 127] width 108 height 15
click at [1022, 122] on div "Round trip" at bounding box center [990, 127] width 108 height 15
click at [848, 272] on span "2404 East River Road Tucson, Arizona 85718, United States" at bounding box center [851, 266] width 141 height 13
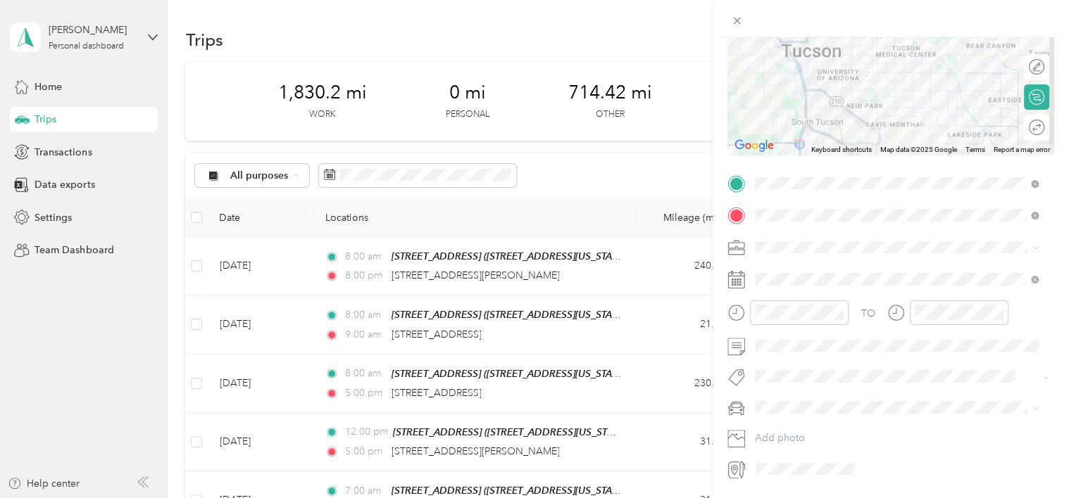
click at [1044, 124] on div "Round trip" at bounding box center [1044, 127] width 0 height 15
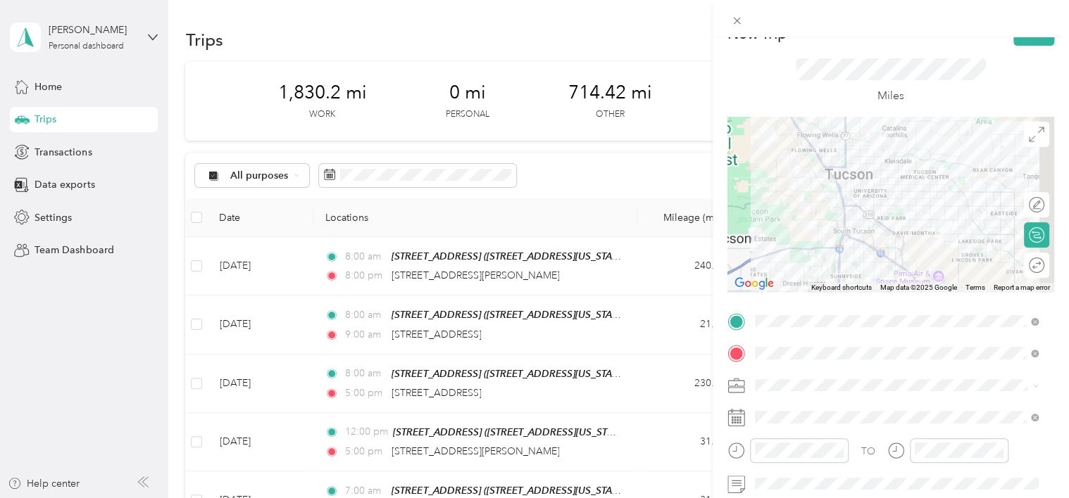
scroll to position [94, 0]
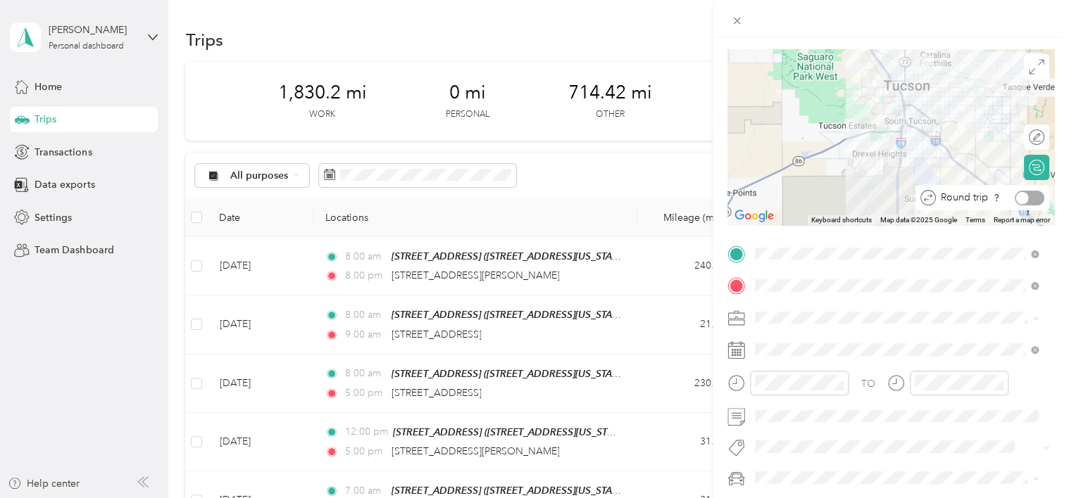
click at [1022, 195] on div at bounding box center [1029, 198] width 30 height 15
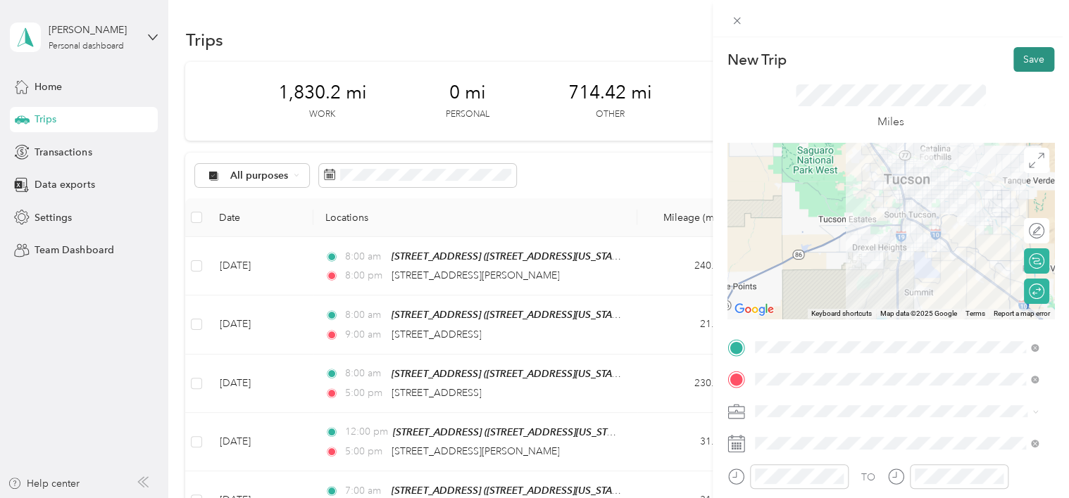
click at [1025, 59] on button "Save" at bounding box center [1033, 59] width 41 height 25
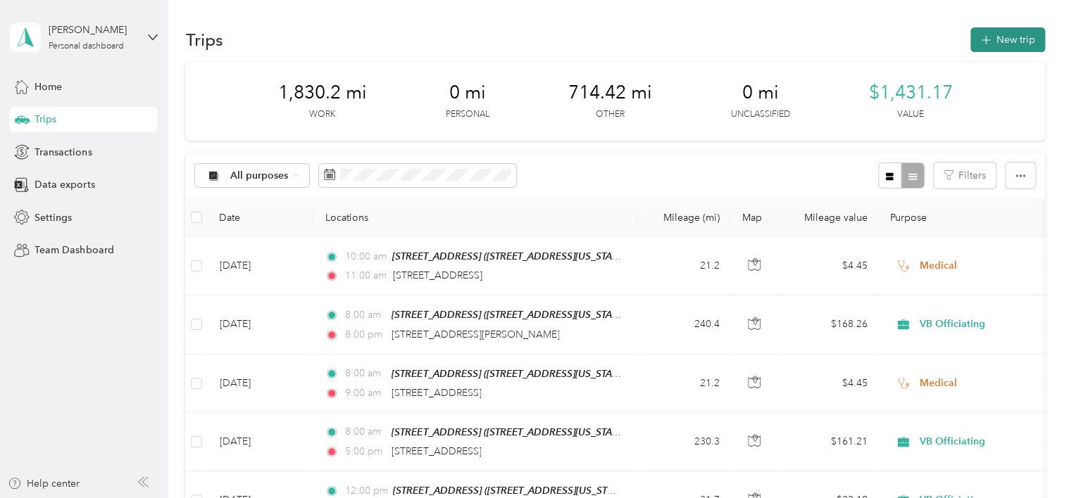
click at [985, 39] on icon "button" at bounding box center [985, 40] width 16 height 16
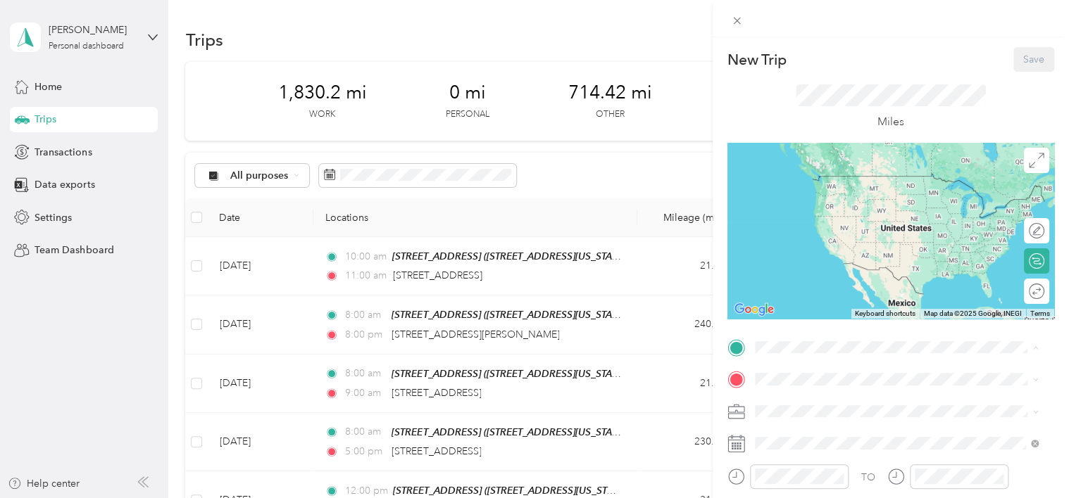
click at [800, 247] on span "6325 East Calle Osito, 85710, Tucson, Arizona, United States" at bounding box center [851, 241] width 141 height 12
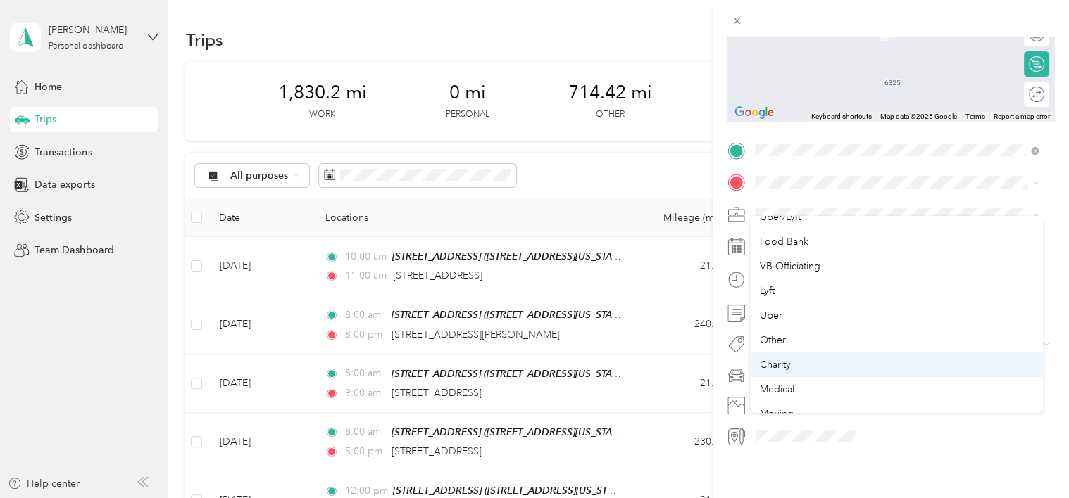
scroll to position [164, 0]
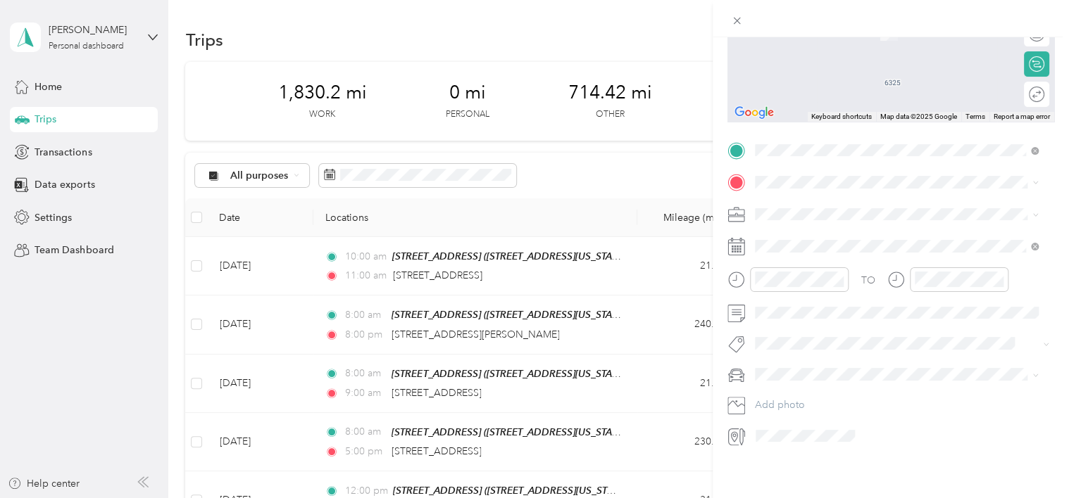
click at [782, 379] on span "Medical" at bounding box center [777, 382] width 34 height 12
click at [597, 293] on div "New Trip Save This trip cannot be edited because it is either under review, app…" at bounding box center [534, 249] width 1069 height 498
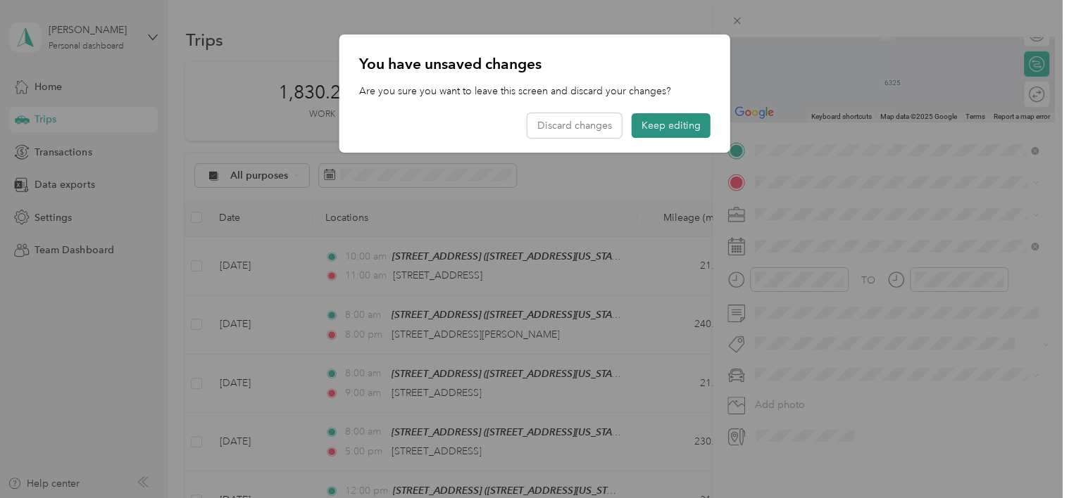
click at [661, 122] on button "Keep editing" at bounding box center [670, 125] width 79 height 25
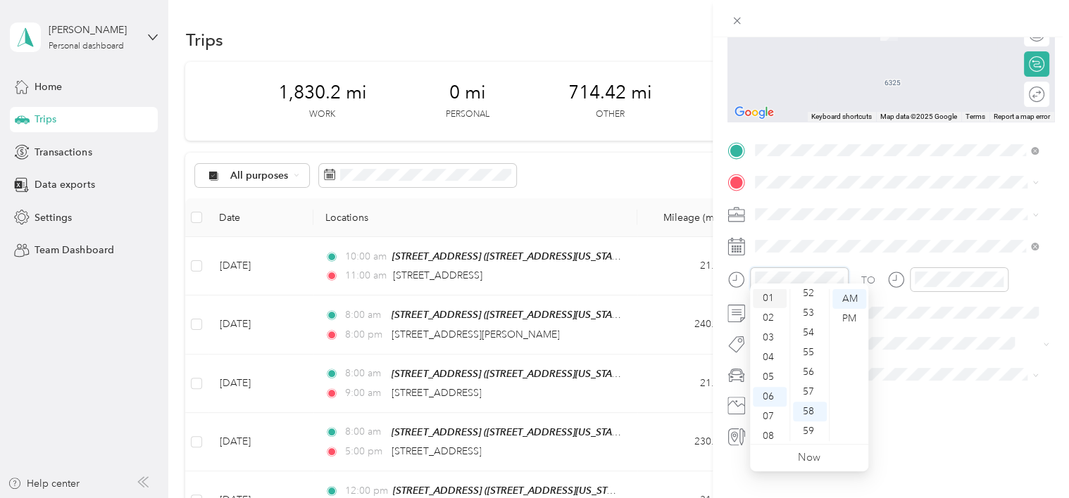
scroll to position [0, 0]
click at [780, 302] on div "12" at bounding box center [770, 299] width 34 height 20
click at [810, 362] on div "15" at bounding box center [810, 363] width 34 height 20
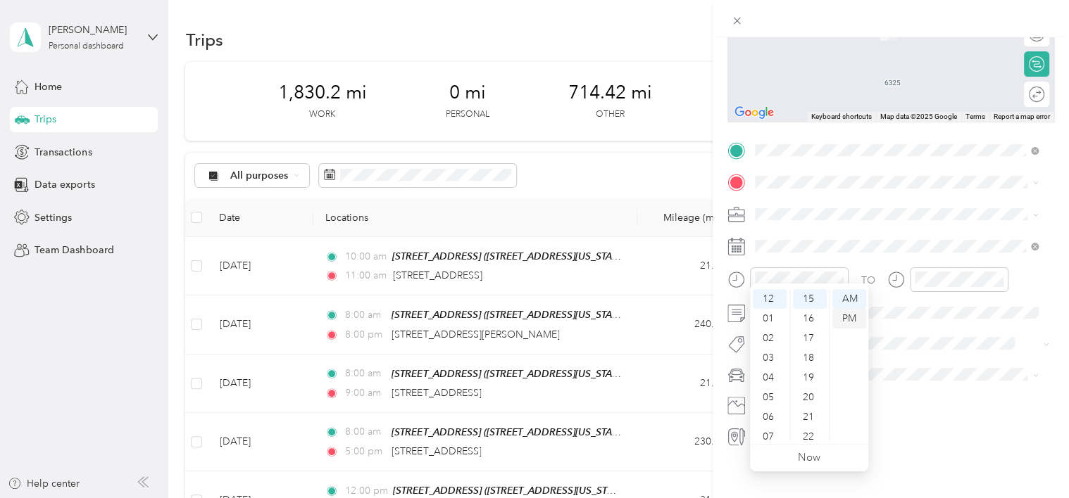
click at [845, 316] on div "PM" at bounding box center [849, 319] width 34 height 20
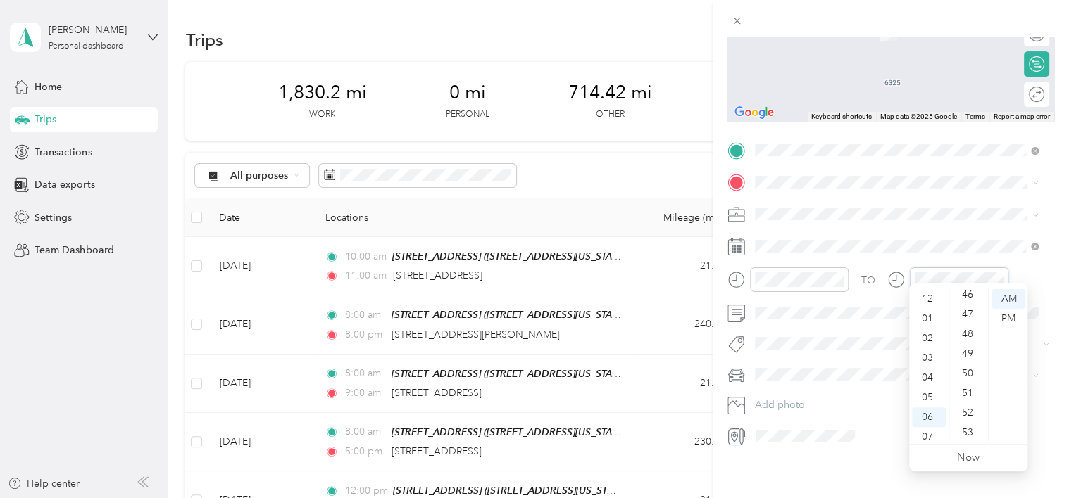
scroll to position [866, 0]
click at [926, 318] on div "01" at bounding box center [929, 319] width 34 height 20
click at [971, 381] on div "15" at bounding box center [969, 386] width 34 height 20
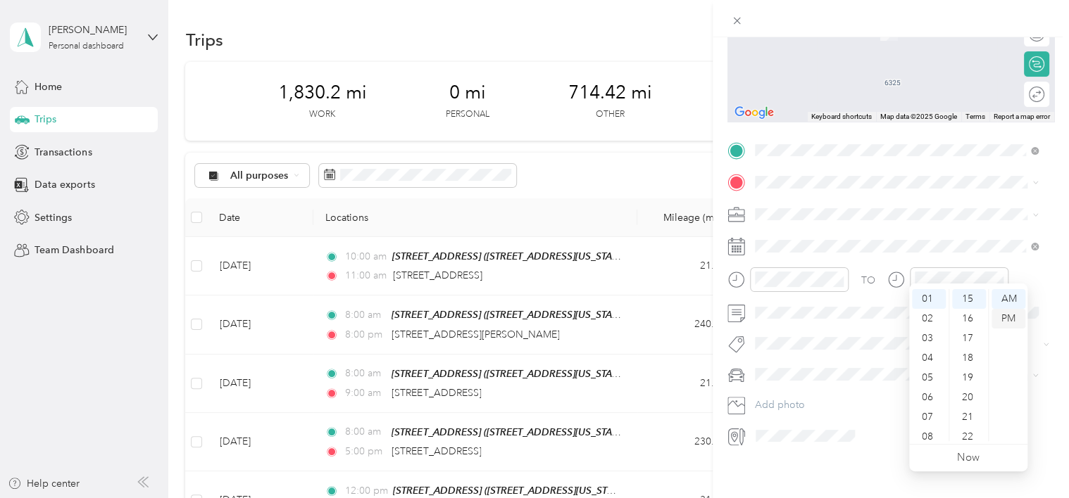
click at [1014, 316] on div "PM" at bounding box center [1008, 319] width 34 height 20
click at [769, 362] on div "No tags found" at bounding box center [897, 367] width 294 height 52
click at [786, 411] on span "Kia Sorento" at bounding box center [786, 413] width 52 height 12
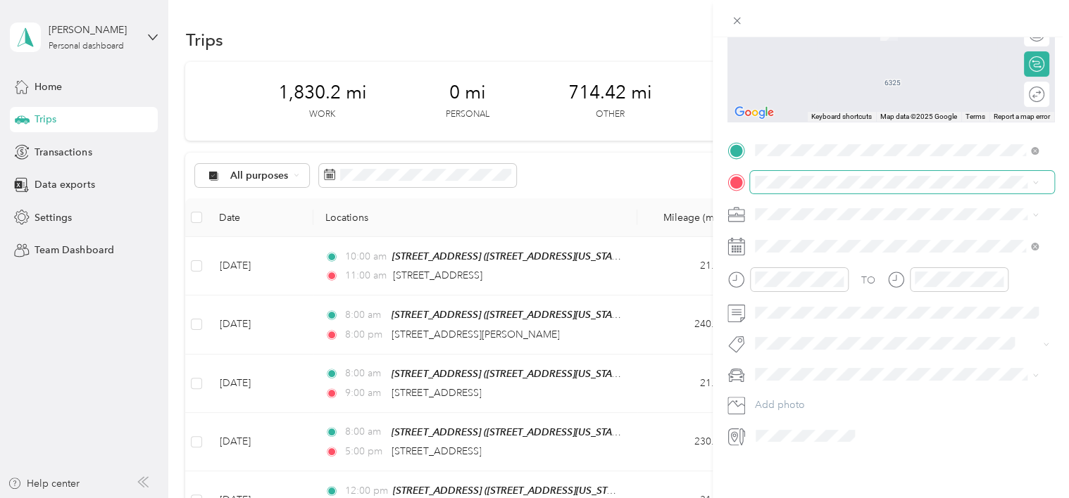
click at [784, 171] on span at bounding box center [902, 182] width 304 height 23
click at [883, 425] on div at bounding box center [901, 436] width 303 height 23
click at [794, 171] on span at bounding box center [902, 182] width 304 height 23
click at [808, 228] on span "2404 East River Road Tucson, Arizona 85718, United States" at bounding box center [851, 222] width 141 height 13
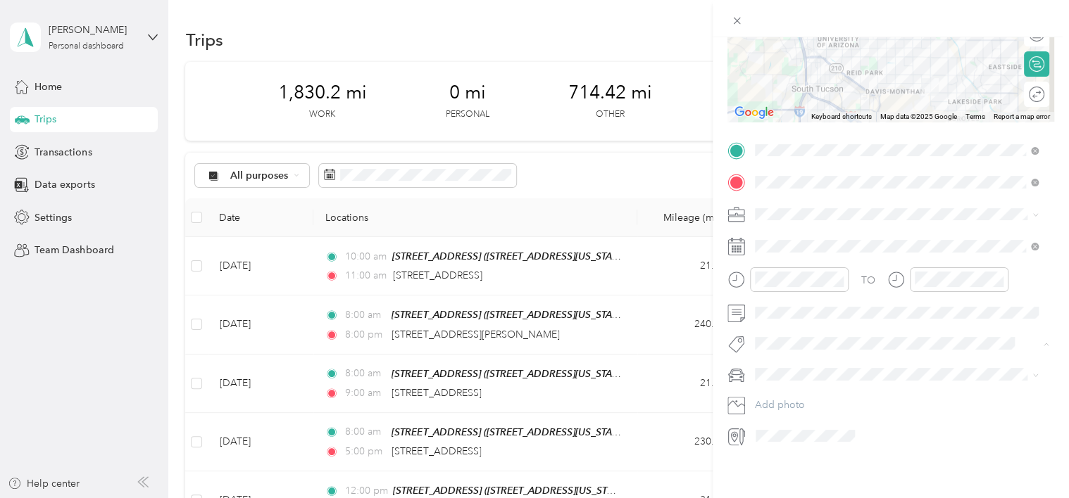
click at [900, 484] on div "New Trip Save This trip cannot be edited because it is either under review, app…" at bounding box center [890, 286] width 356 height 498
click at [1024, 87] on div at bounding box center [1029, 94] width 30 height 15
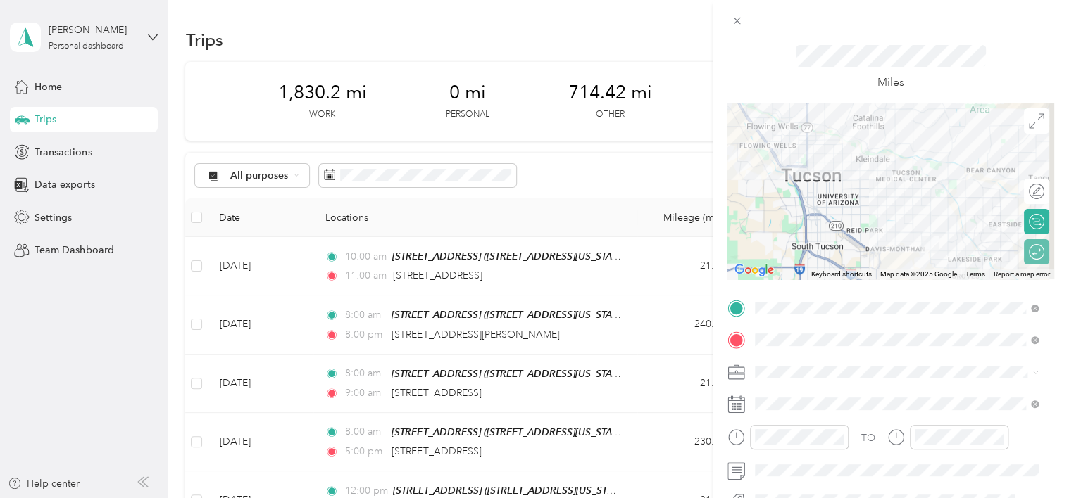
scroll to position [0, 0]
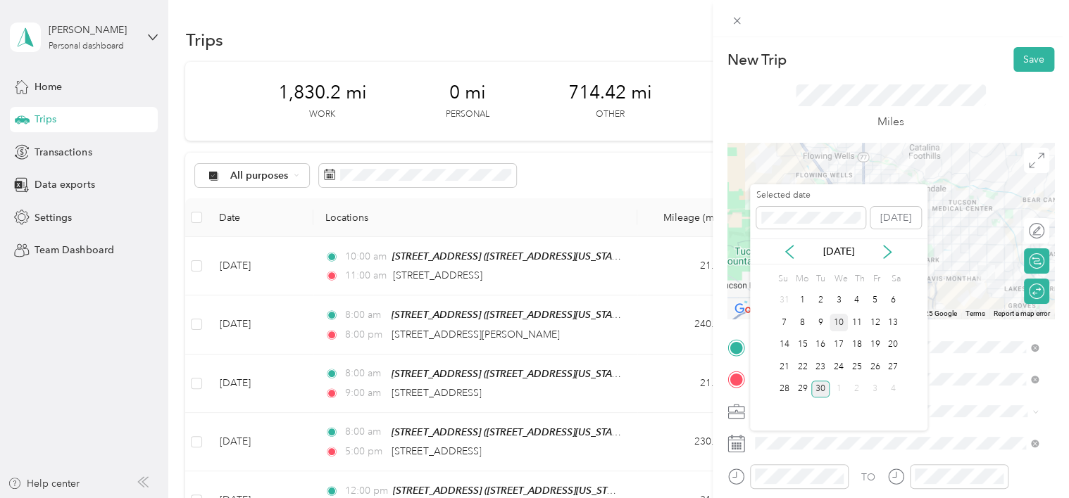
click at [845, 318] on div "10" at bounding box center [838, 323] width 18 height 18
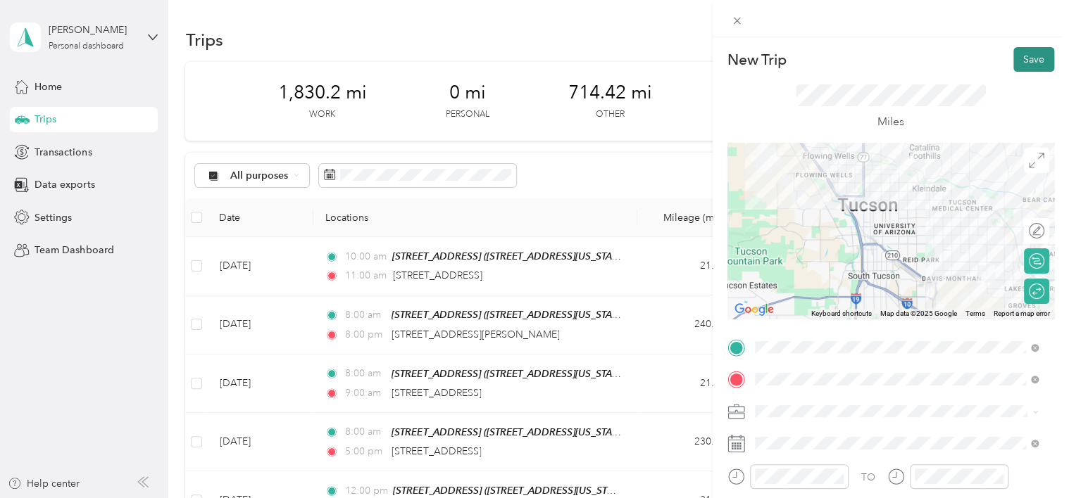
click at [1025, 54] on button "Save" at bounding box center [1033, 59] width 41 height 25
